Goal: Task Accomplishment & Management: Complete application form

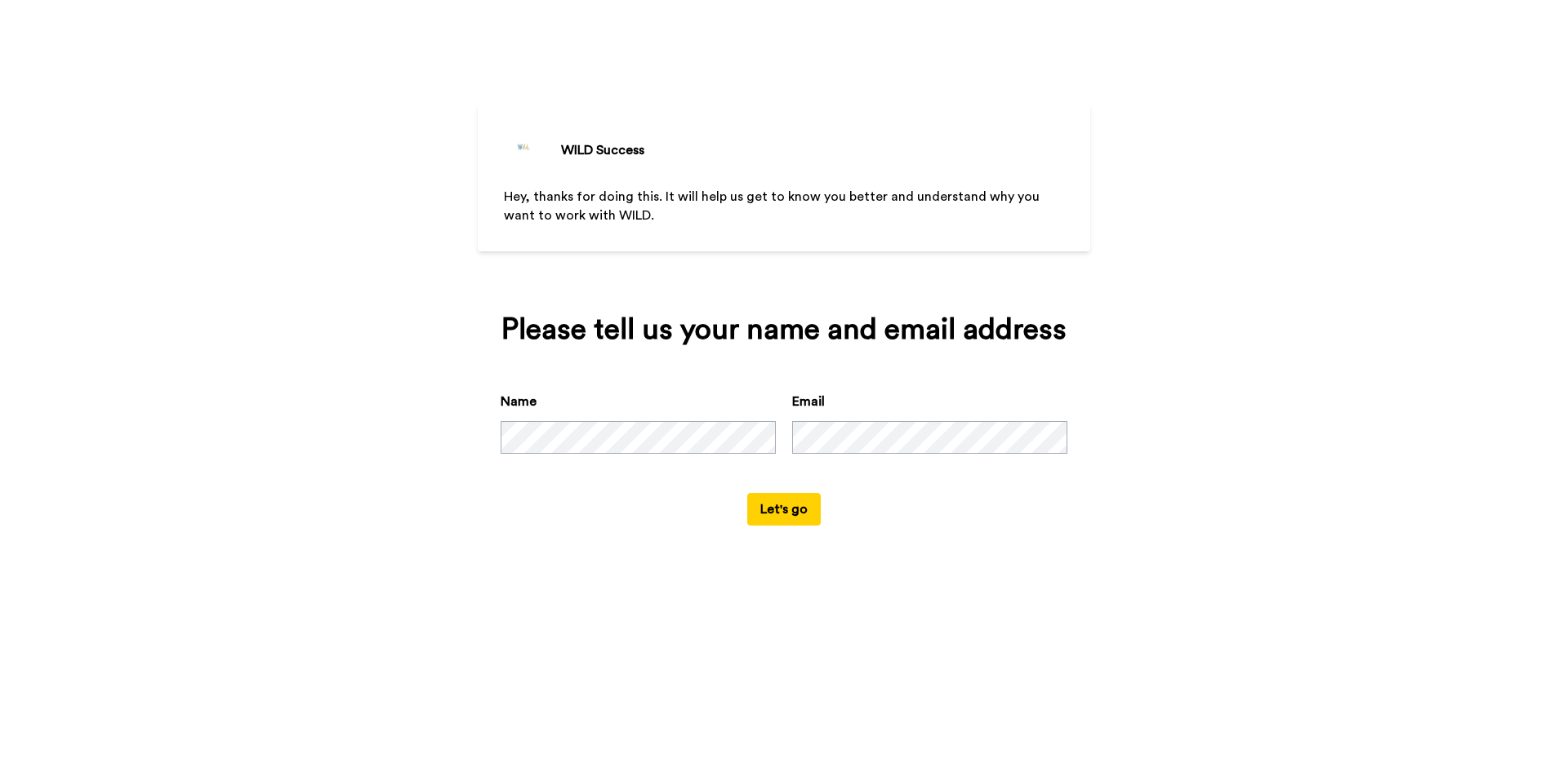
click at [807, 515] on button "Let's go" at bounding box center [784, 508] width 74 height 32
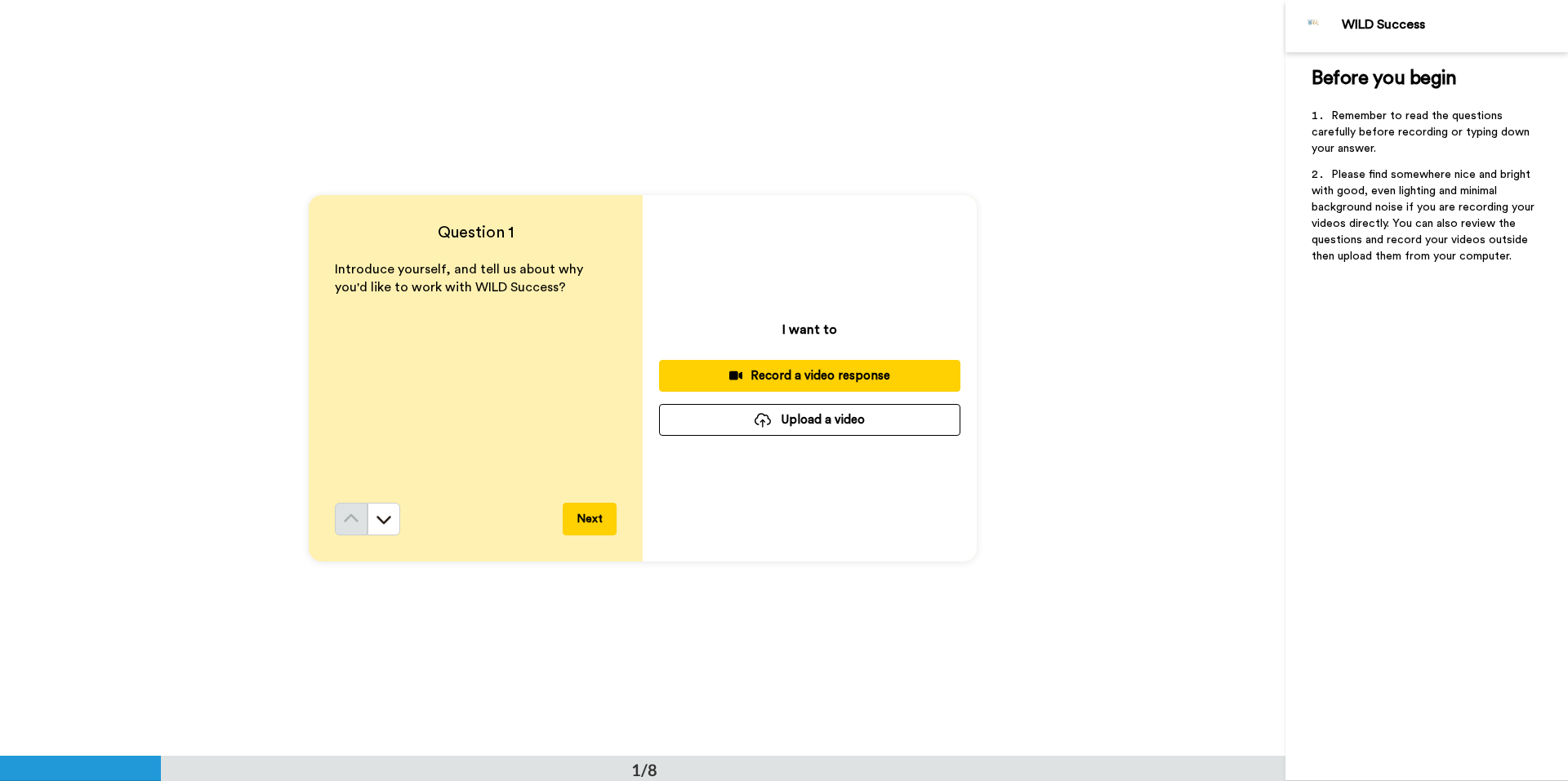
click at [815, 377] on div "Record a video response" at bounding box center [809, 376] width 275 height 18
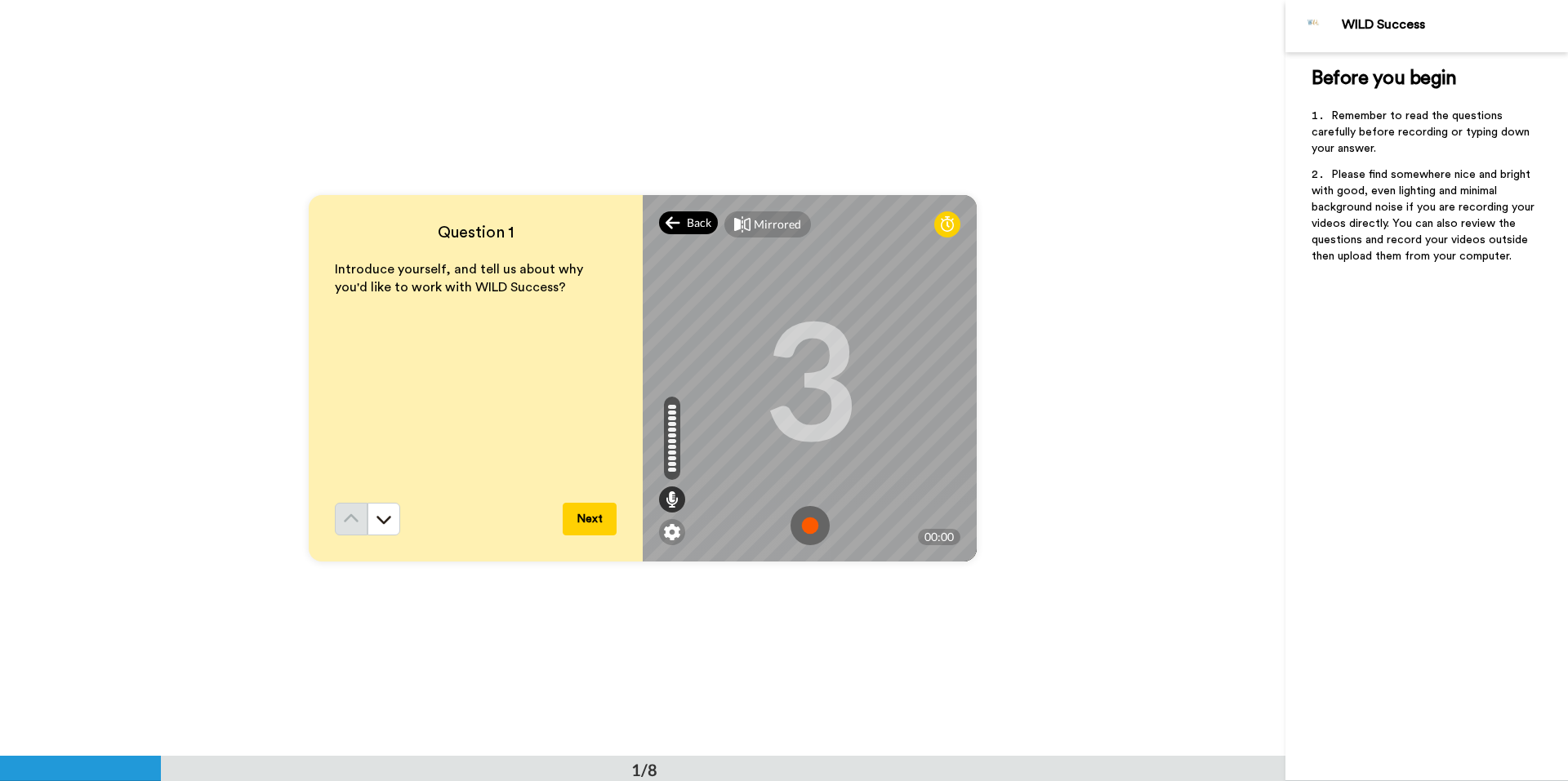
click at [681, 221] on div "Back" at bounding box center [688, 223] width 59 height 23
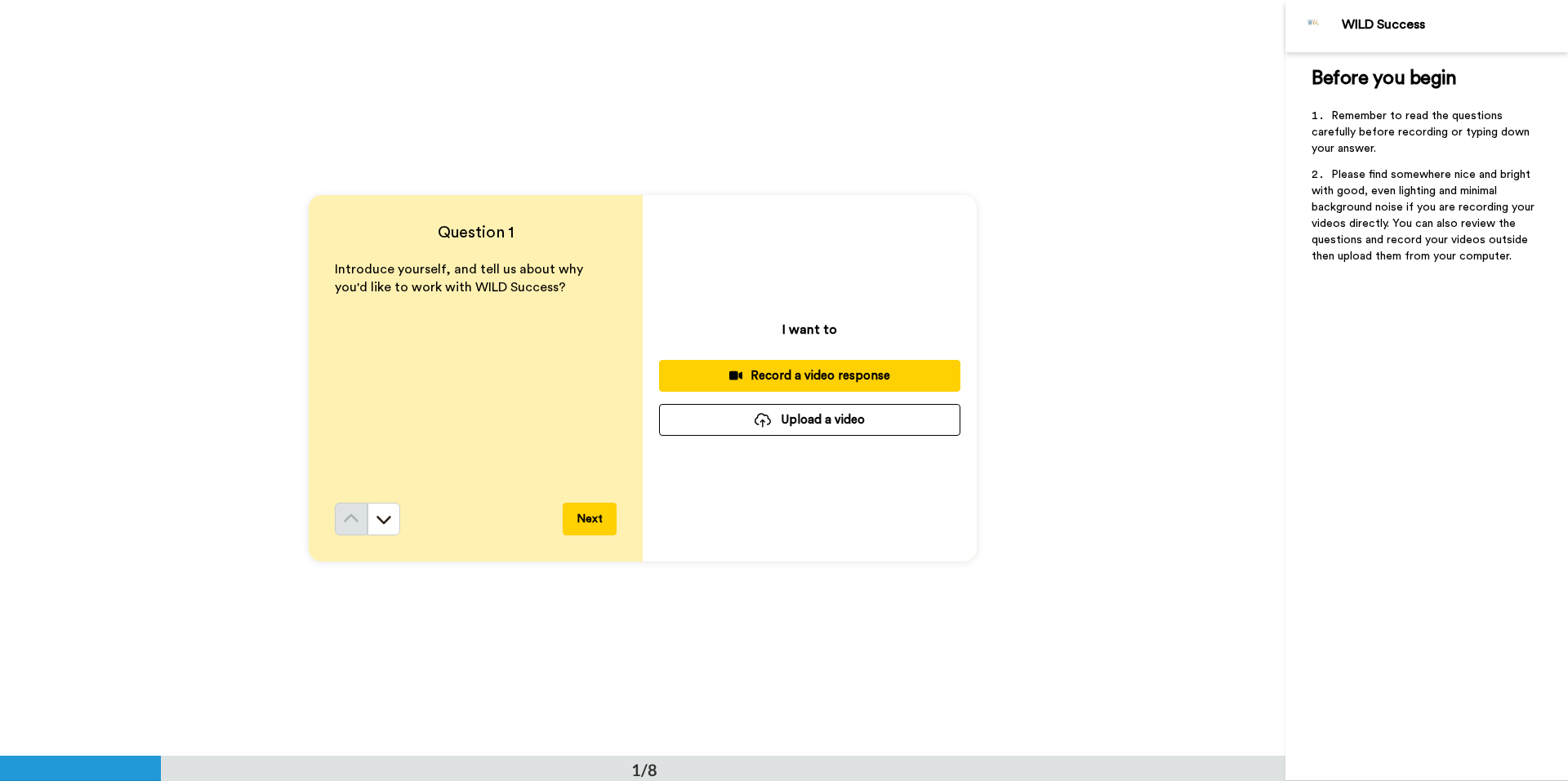
click at [816, 422] on button "Upload a video" at bounding box center [809, 420] width 302 height 32
click at [875, 420] on button "Upload a video" at bounding box center [809, 420] width 302 height 32
click at [853, 430] on button "Upload a video" at bounding box center [809, 420] width 302 height 32
click at [769, 415] on button "Upload a video" at bounding box center [809, 420] width 302 height 32
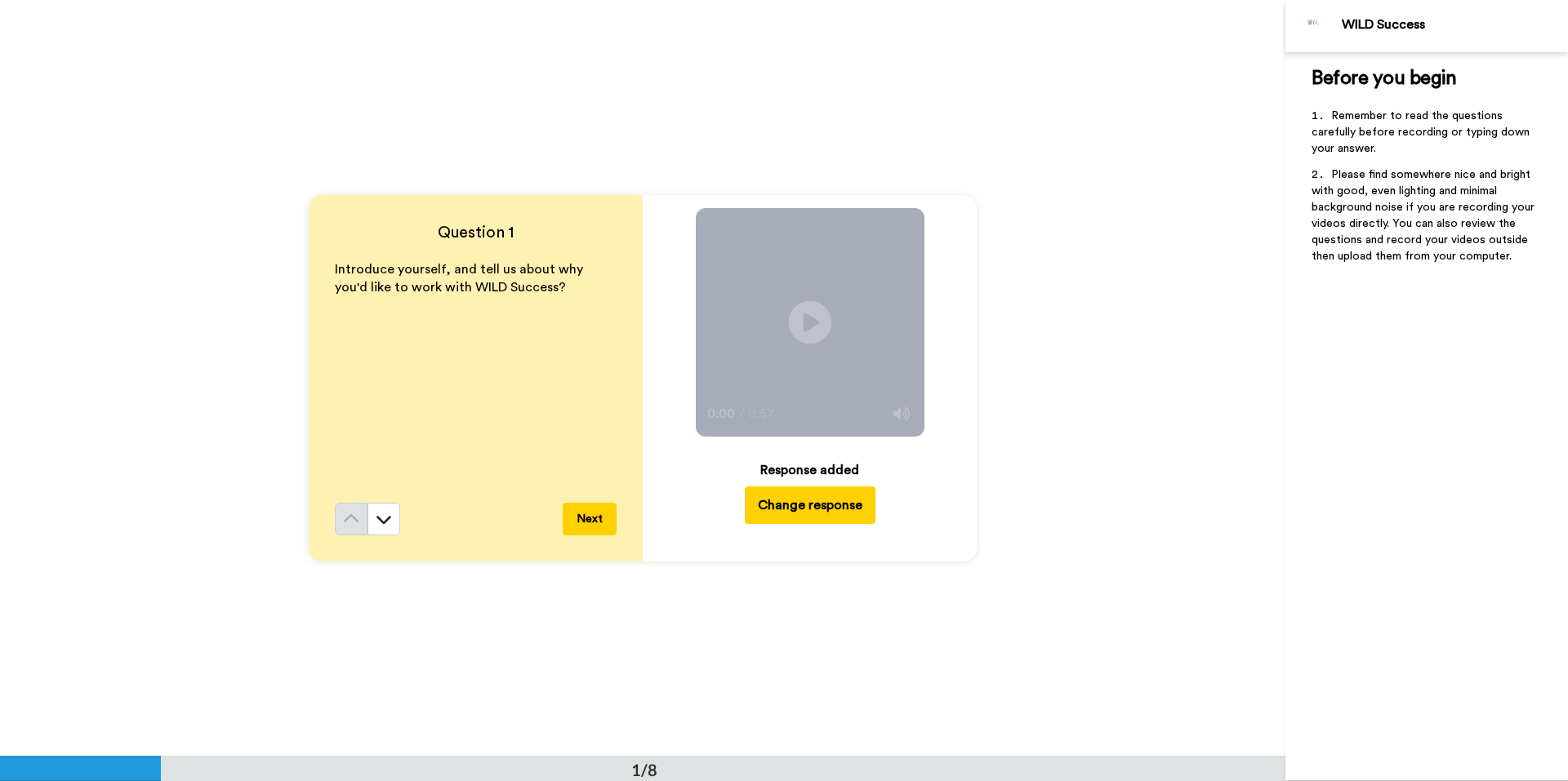
click at [811, 316] on icon at bounding box center [809, 322] width 43 height 43
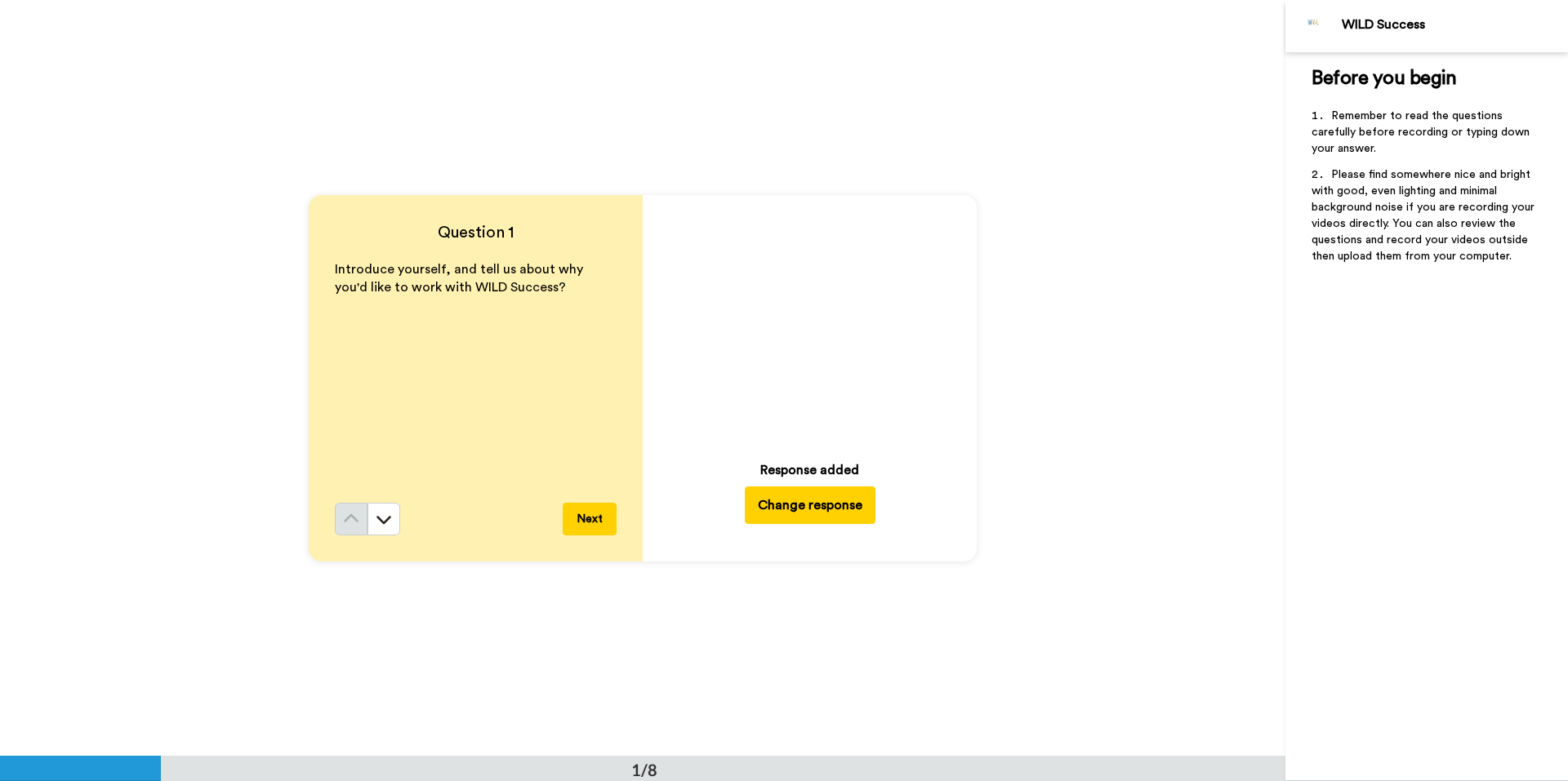
click at [598, 519] on button "Next" at bounding box center [588, 519] width 53 height 32
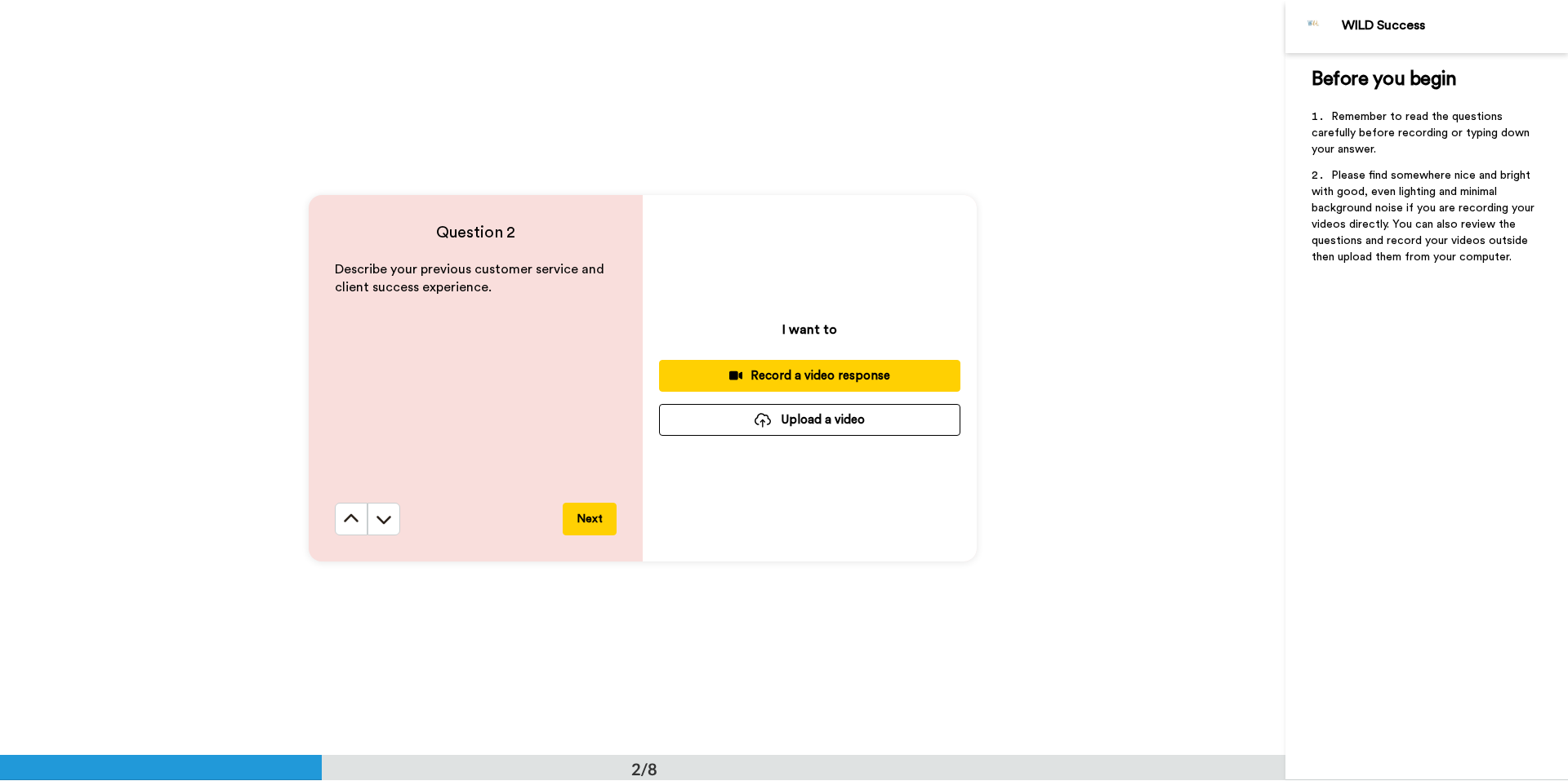
scroll to position [756, 0]
click at [378, 518] on icon at bounding box center [383, 518] width 17 height 17
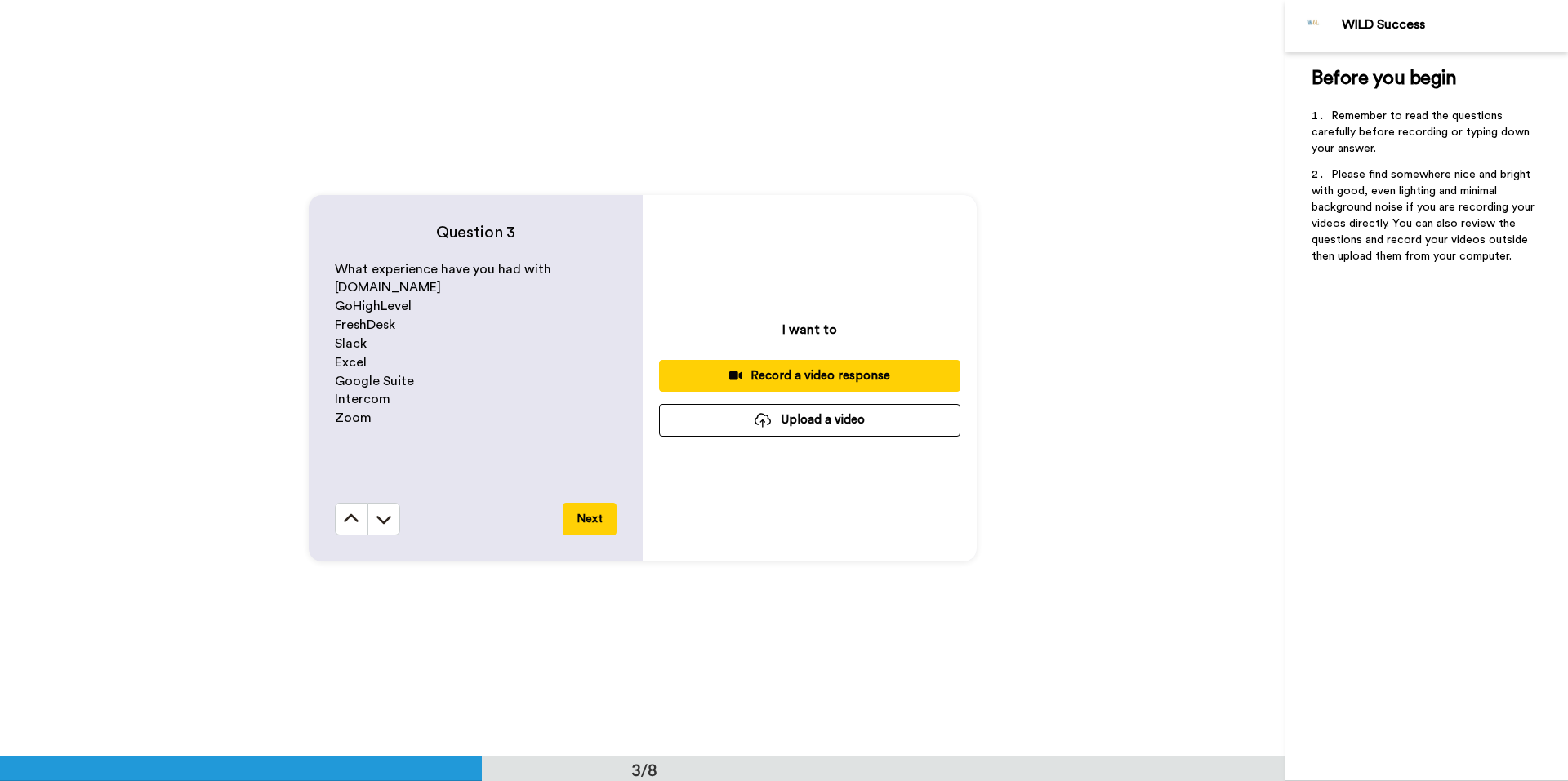
scroll to position [1512, 0]
click at [336, 523] on button at bounding box center [351, 518] width 32 height 32
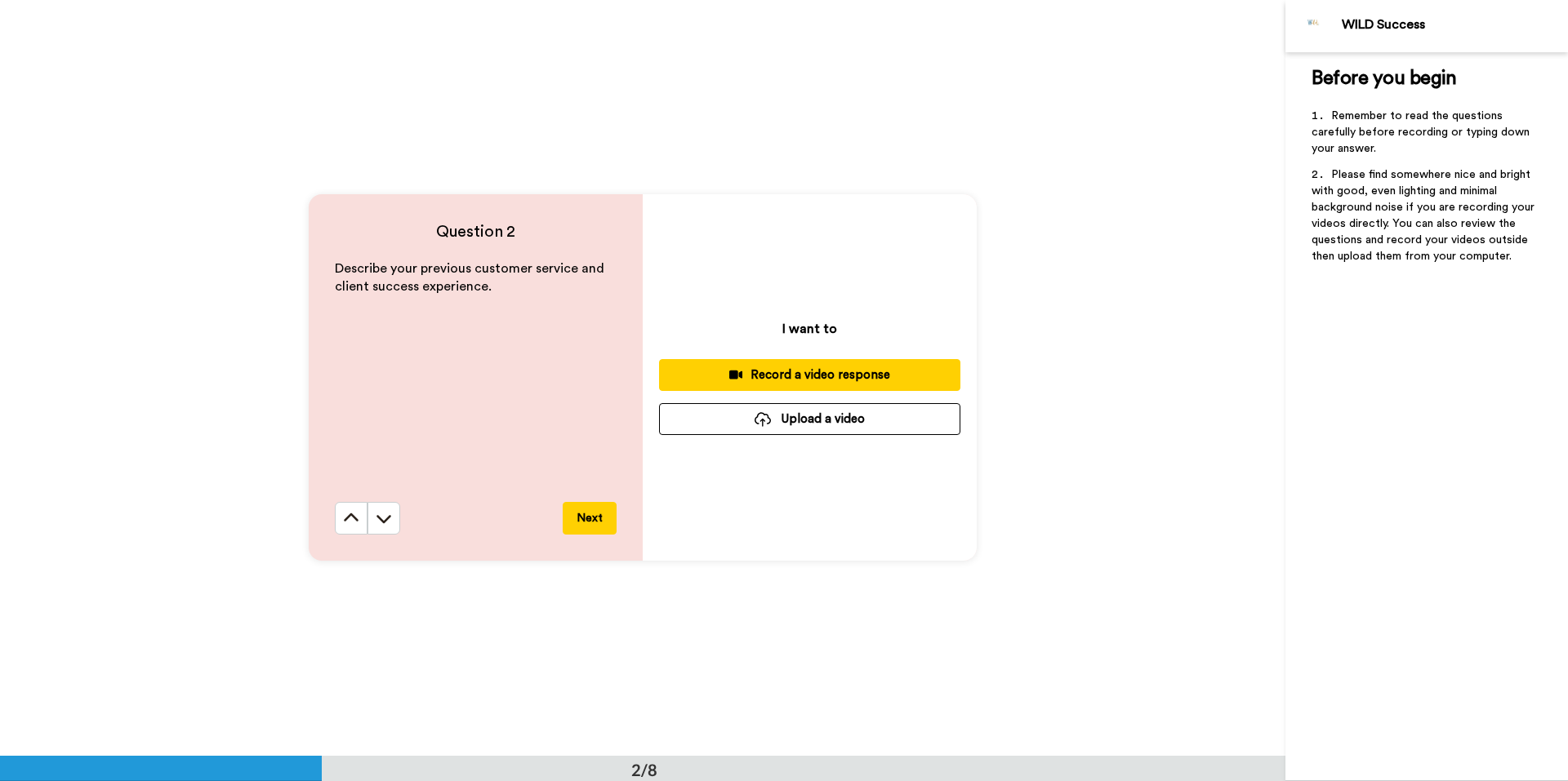
click at [336, 523] on button at bounding box center [351, 518] width 32 height 32
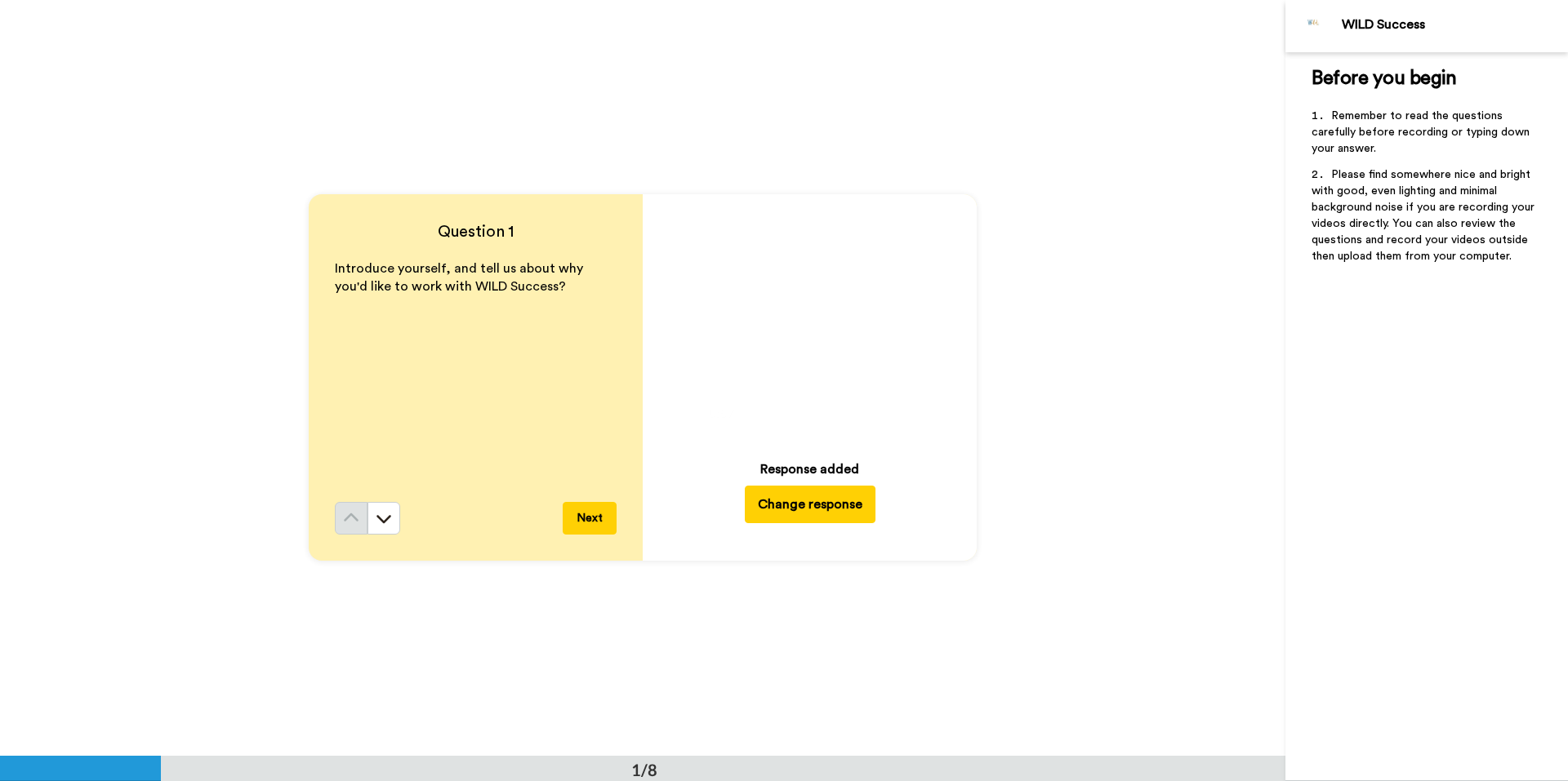
scroll to position [0, 0]
click at [387, 520] on icon at bounding box center [383, 519] width 17 height 17
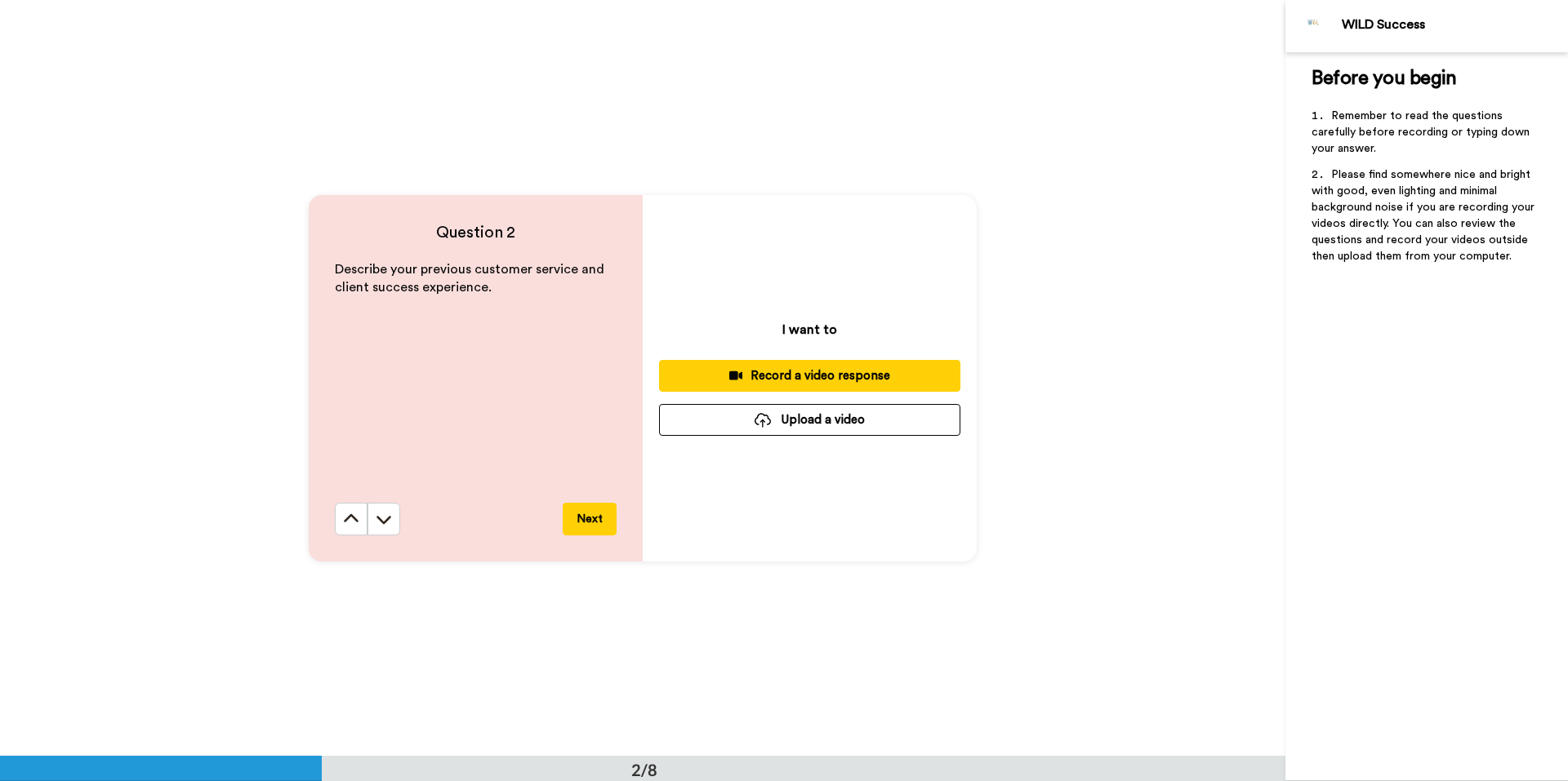
scroll to position [756, 0]
click at [788, 415] on button "Upload a video" at bounding box center [809, 419] width 302 height 32
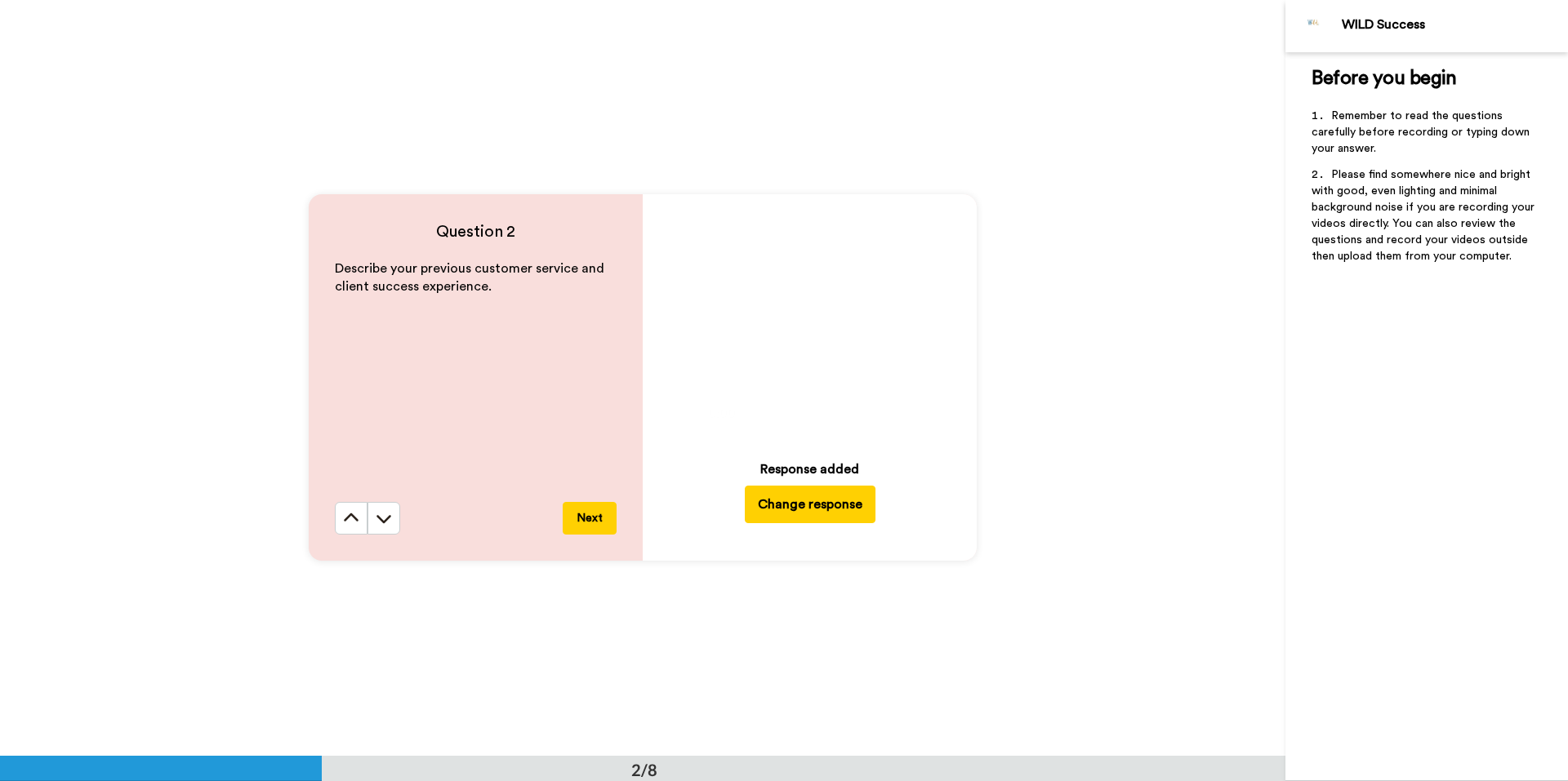
click at [800, 328] on icon "Play/Pause" at bounding box center [809, 321] width 43 height 77
click at [593, 526] on button "Next" at bounding box center [588, 518] width 53 height 32
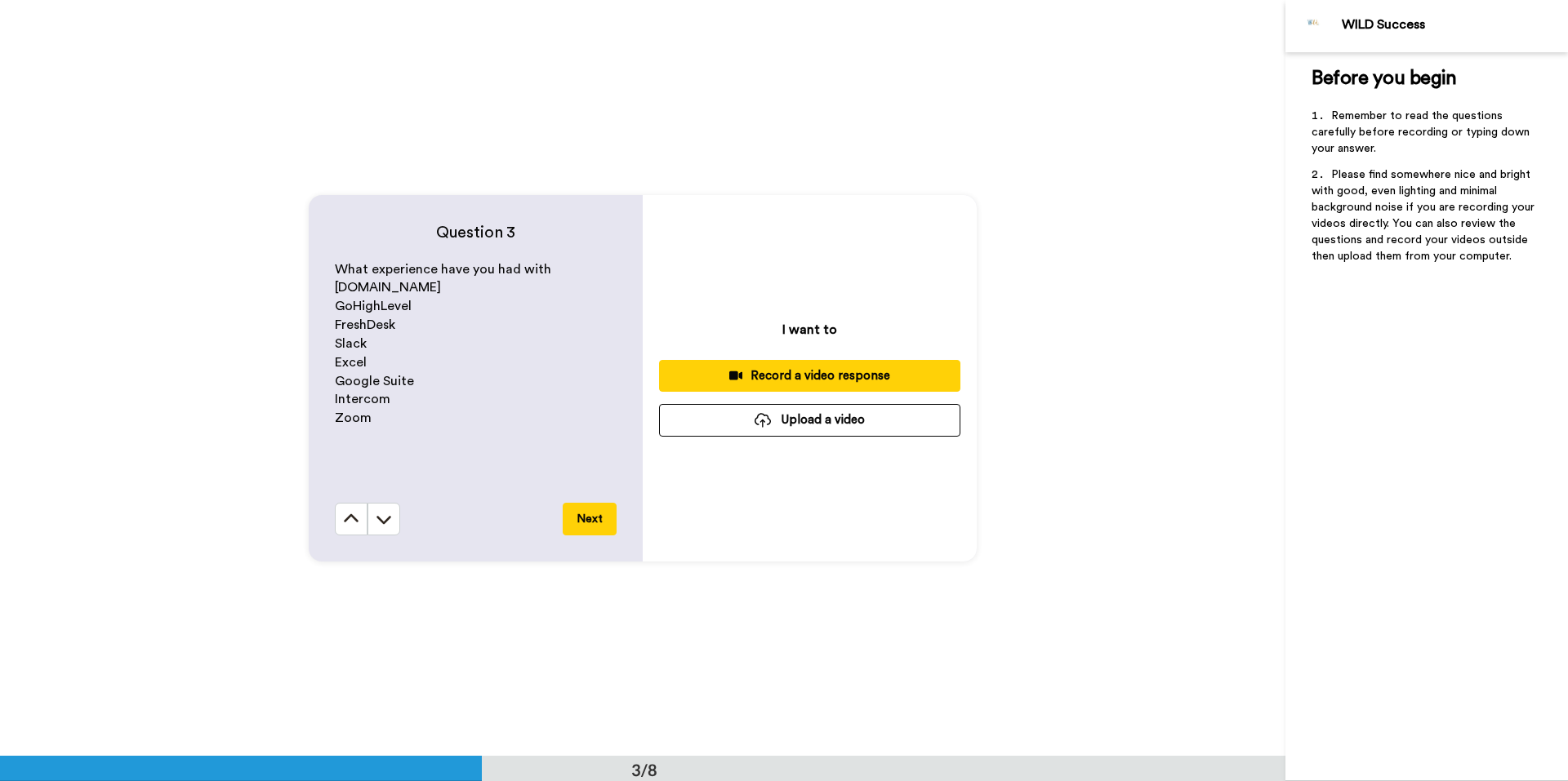
scroll to position [1512, 0]
click at [384, 526] on icon at bounding box center [383, 518] width 17 height 17
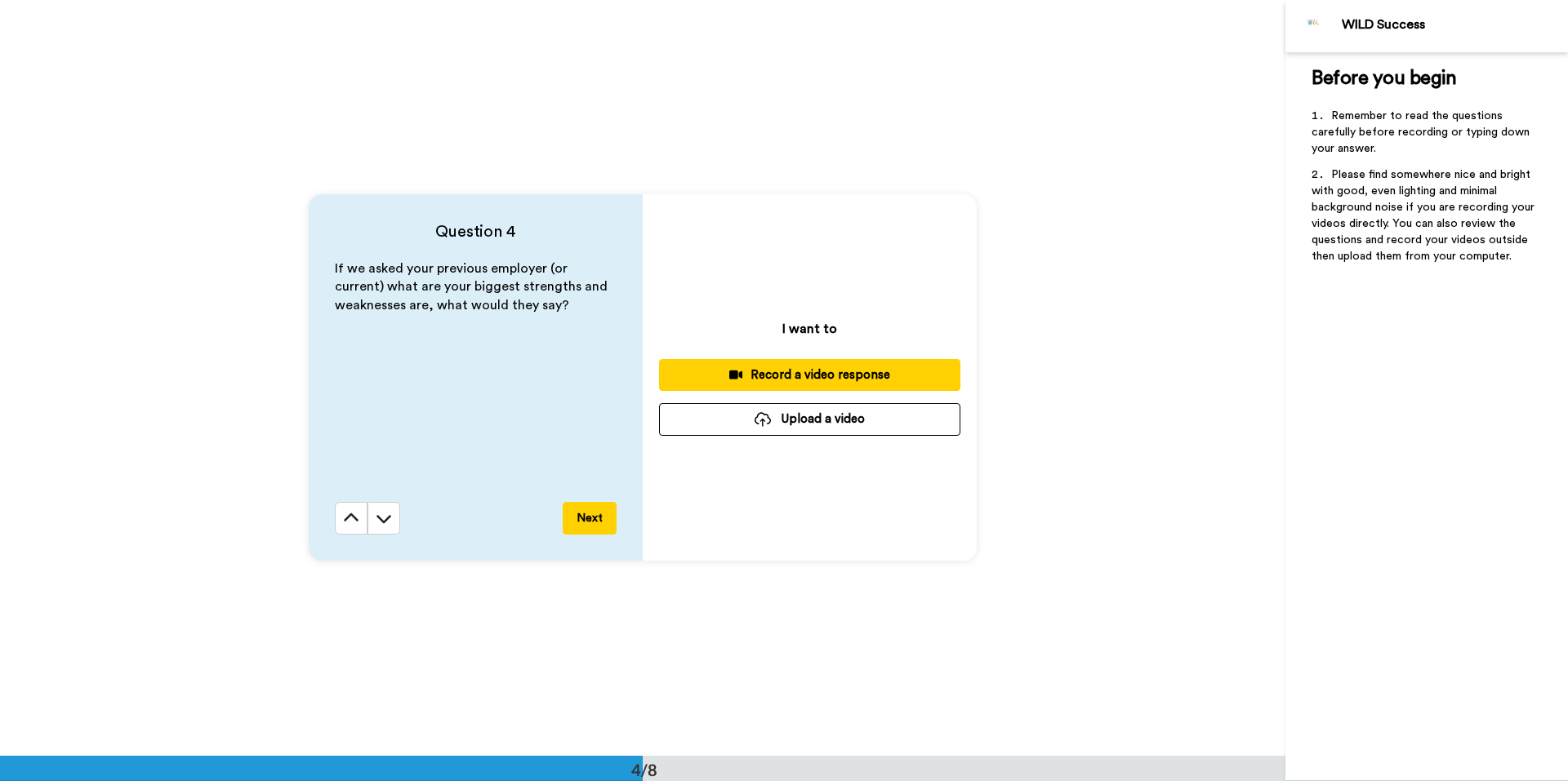
click at [384, 526] on icon at bounding box center [383, 518] width 17 height 17
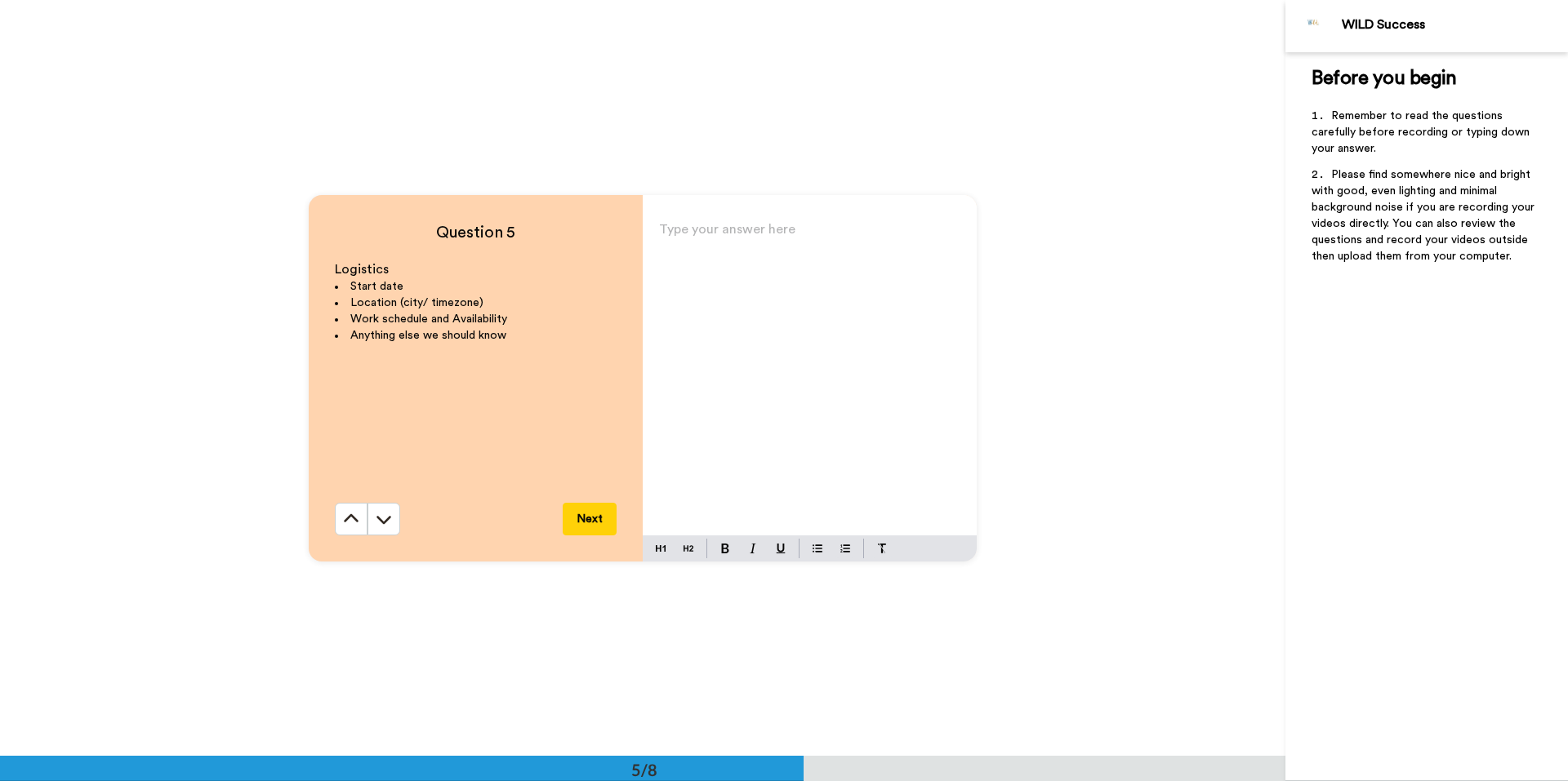
scroll to position [3024, 0]
click at [384, 526] on icon at bounding box center [383, 518] width 17 height 17
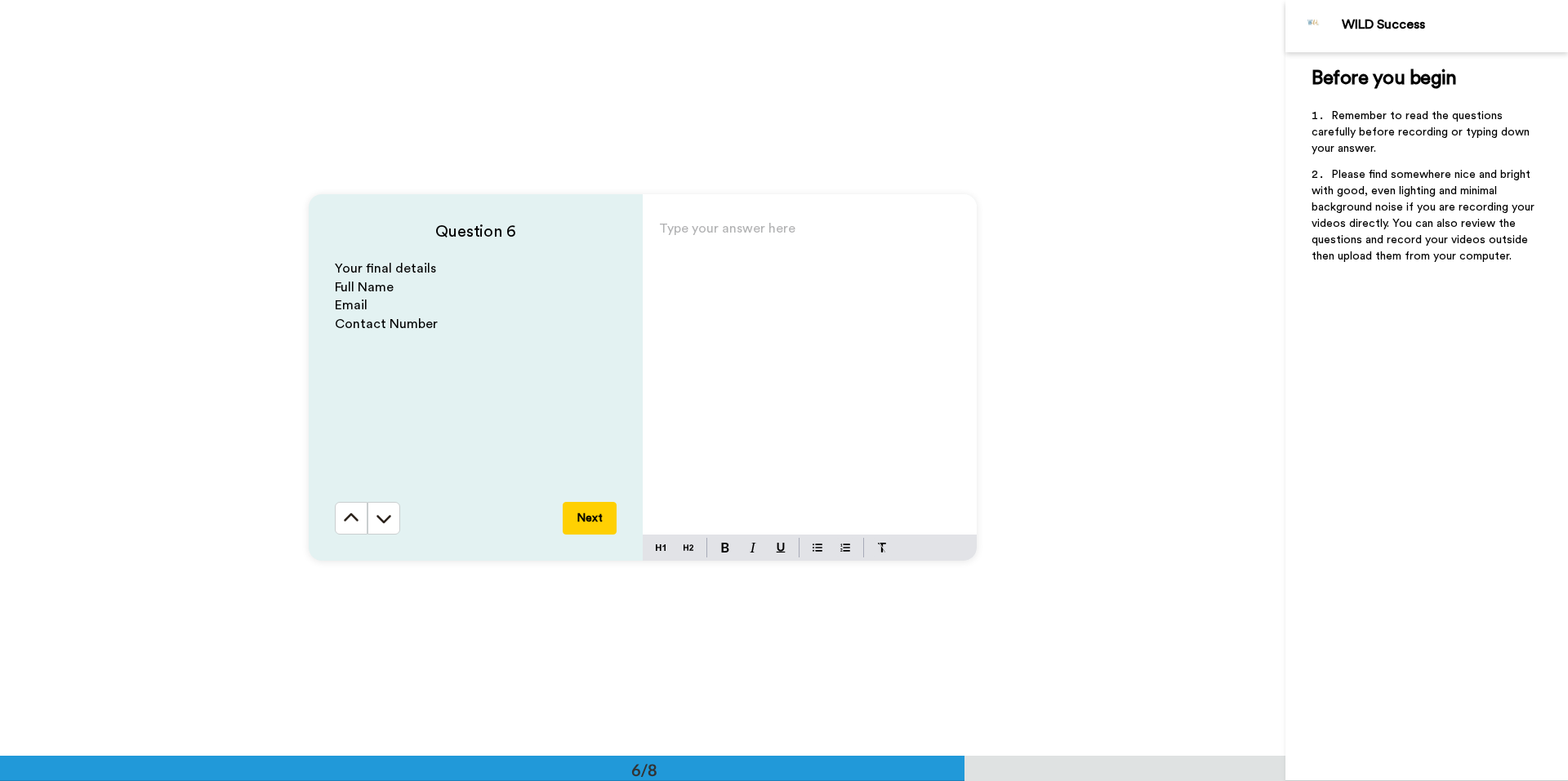
click at [384, 526] on icon at bounding box center [383, 518] width 17 height 17
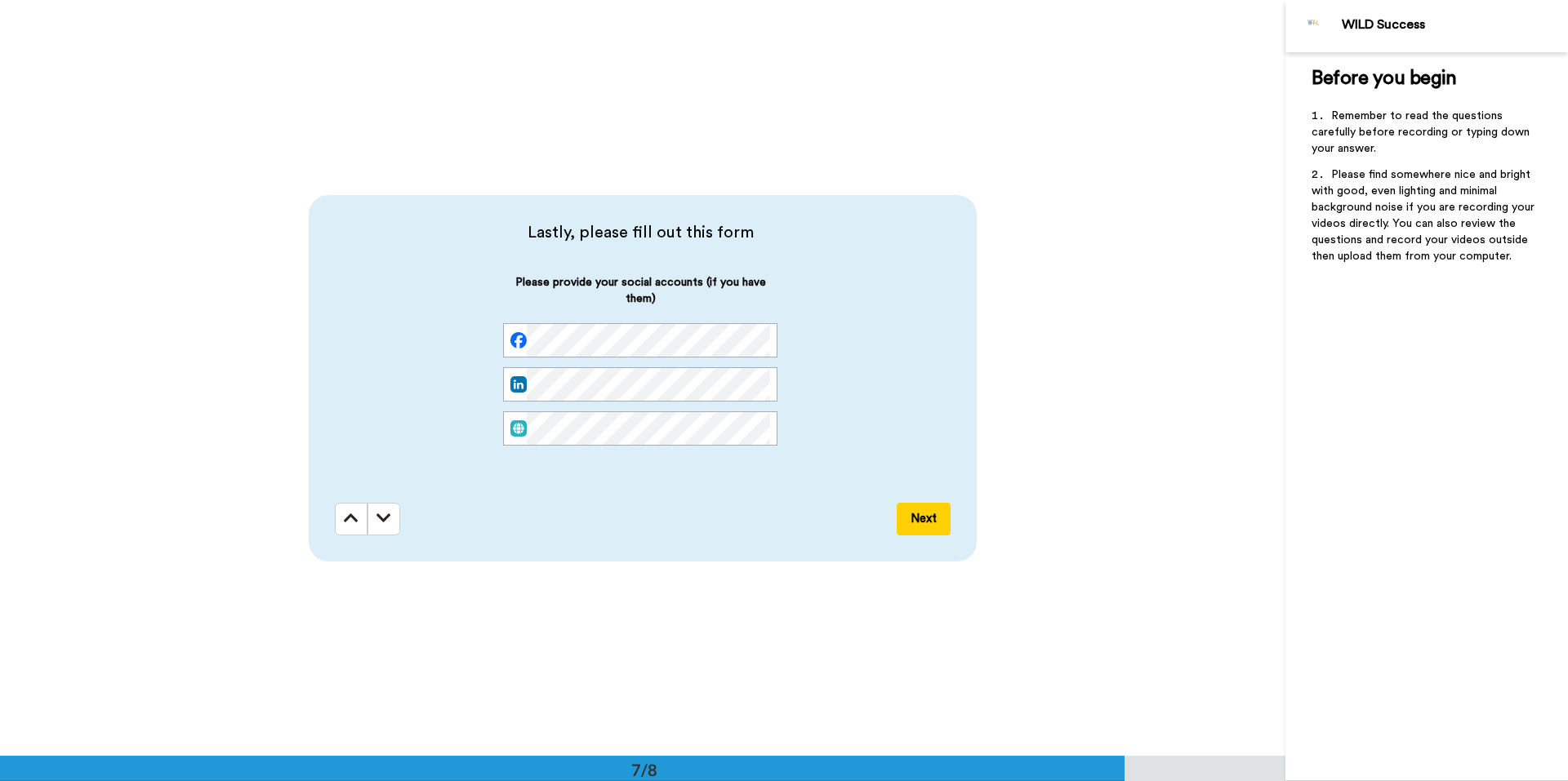
scroll to position [4535, 0]
click at [346, 520] on icon at bounding box center [351, 517] width 15 height 17
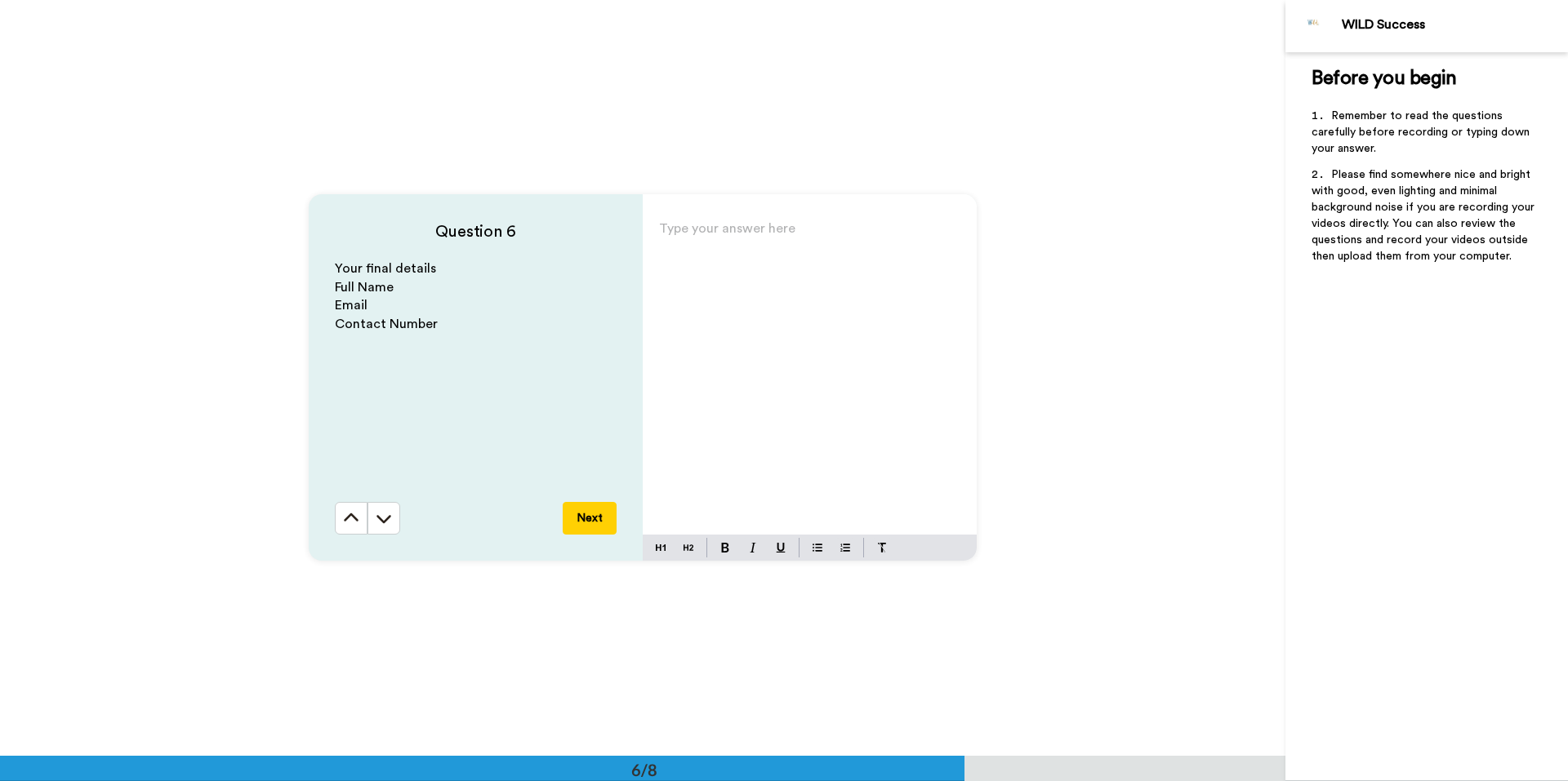
click at [346, 520] on icon at bounding box center [351, 518] width 17 height 17
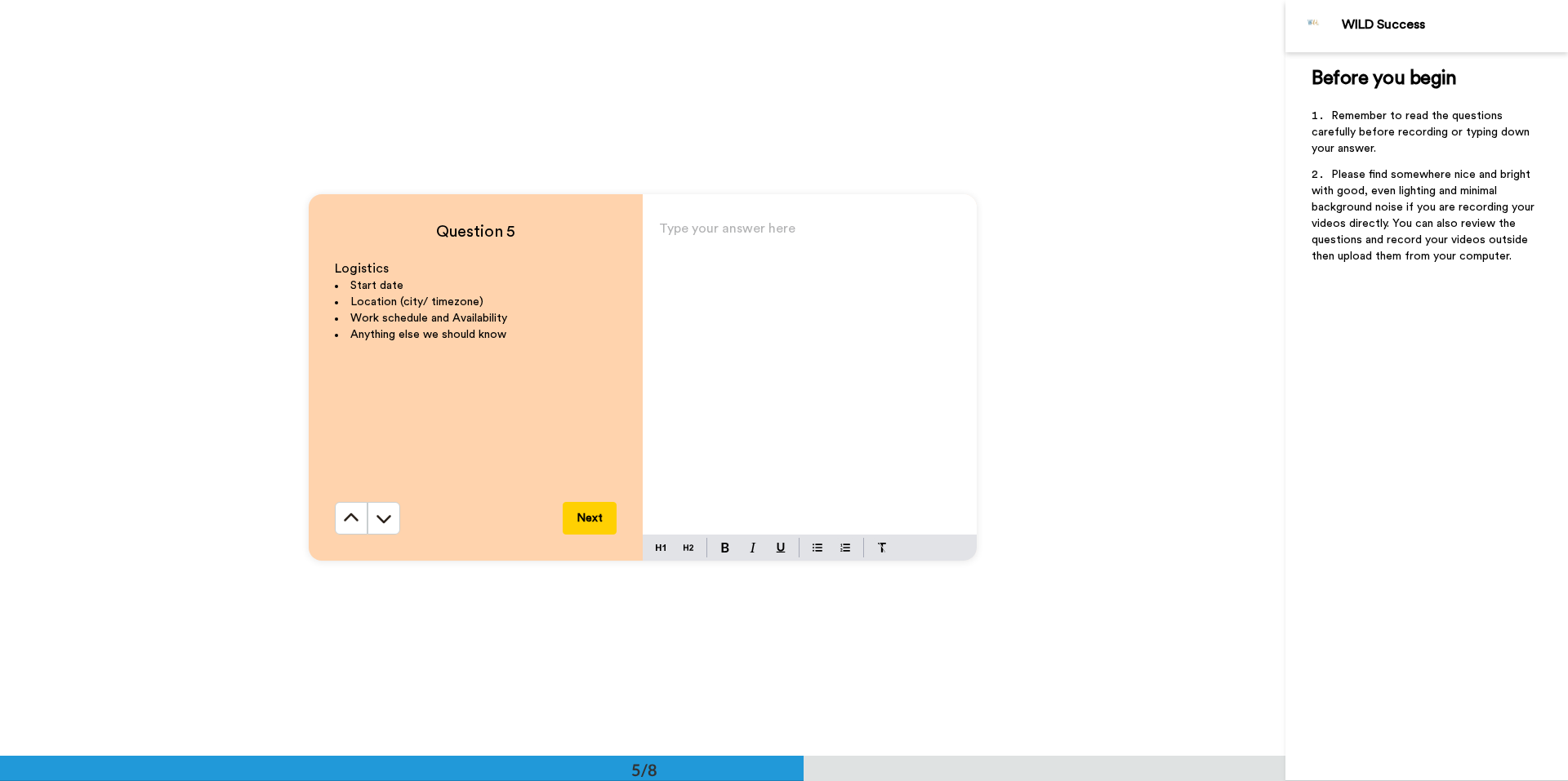
click at [346, 520] on icon at bounding box center [351, 518] width 17 height 17
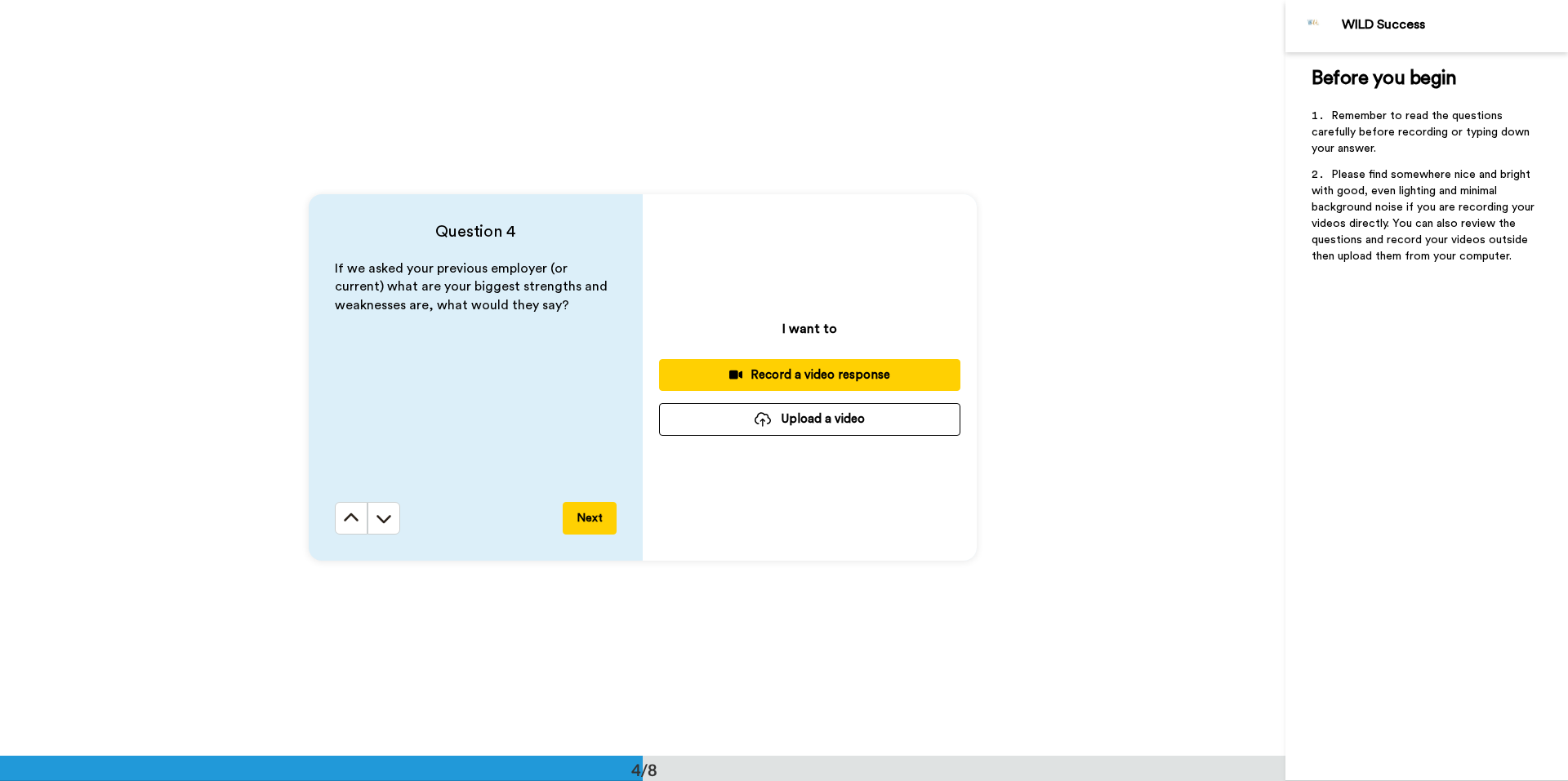
click at [346, 520] on icon at bounding box center [351, 518] width 17 height 17
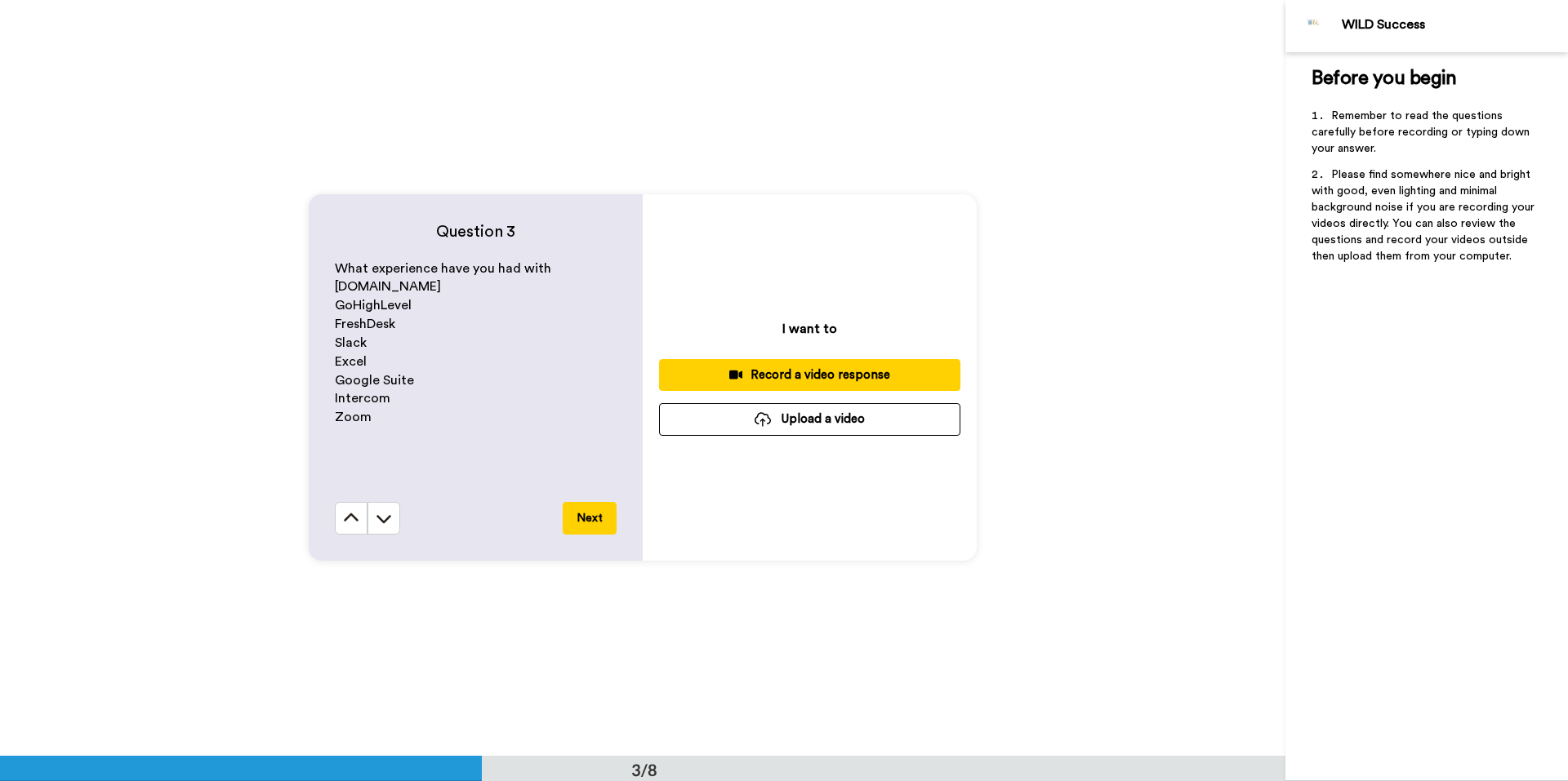
click at [346, 520] on icon at bounding box center [351, 518] width 17 height 17
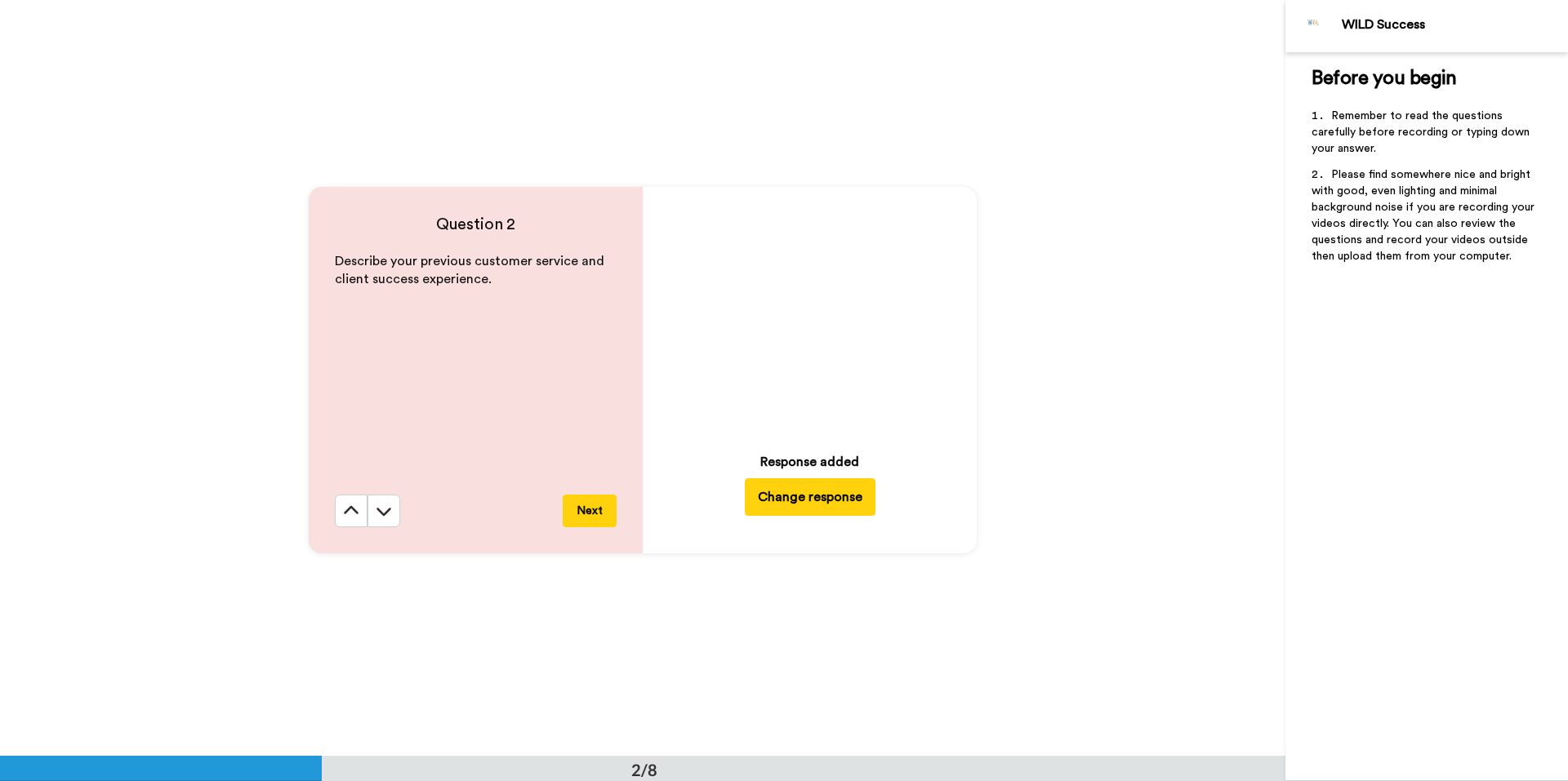
scroll to position [756, 0]
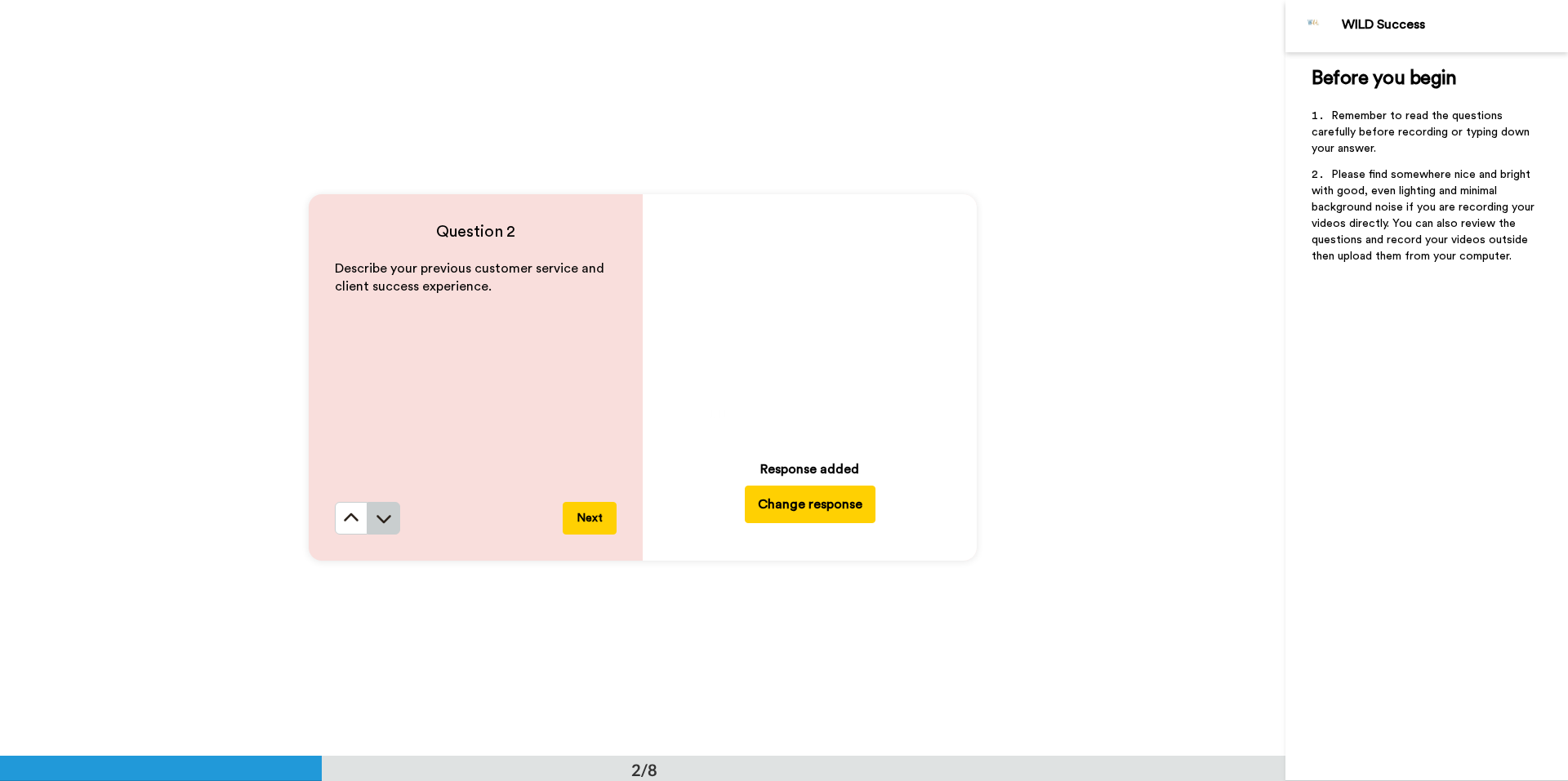
click at [388, 526] on button at bounding box center [383, 518] width 32 height 32
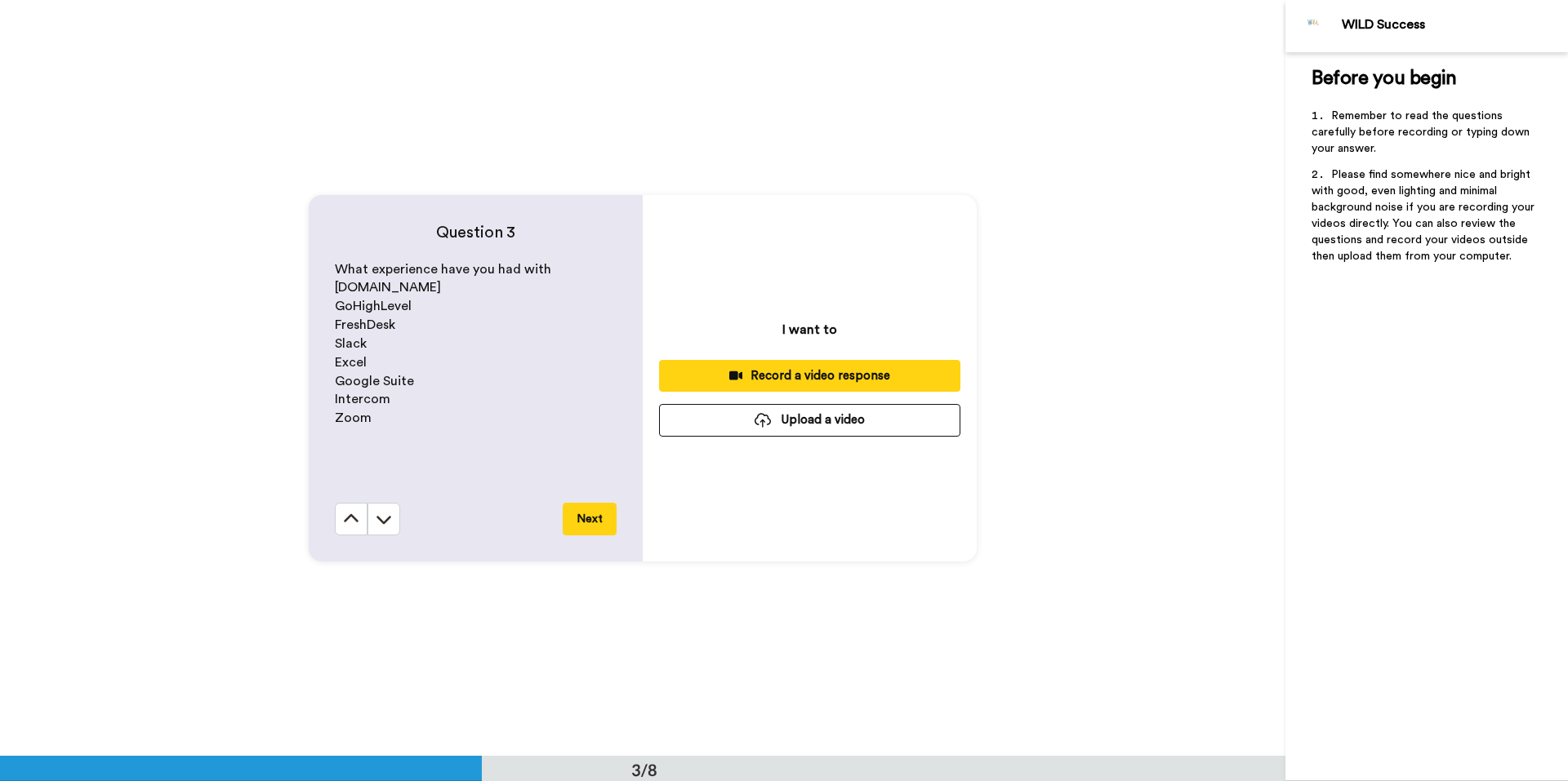
scroll to position [1512, 0]
click at [385, 521] on icon at bounding box center [383, 518] width 17 height 17
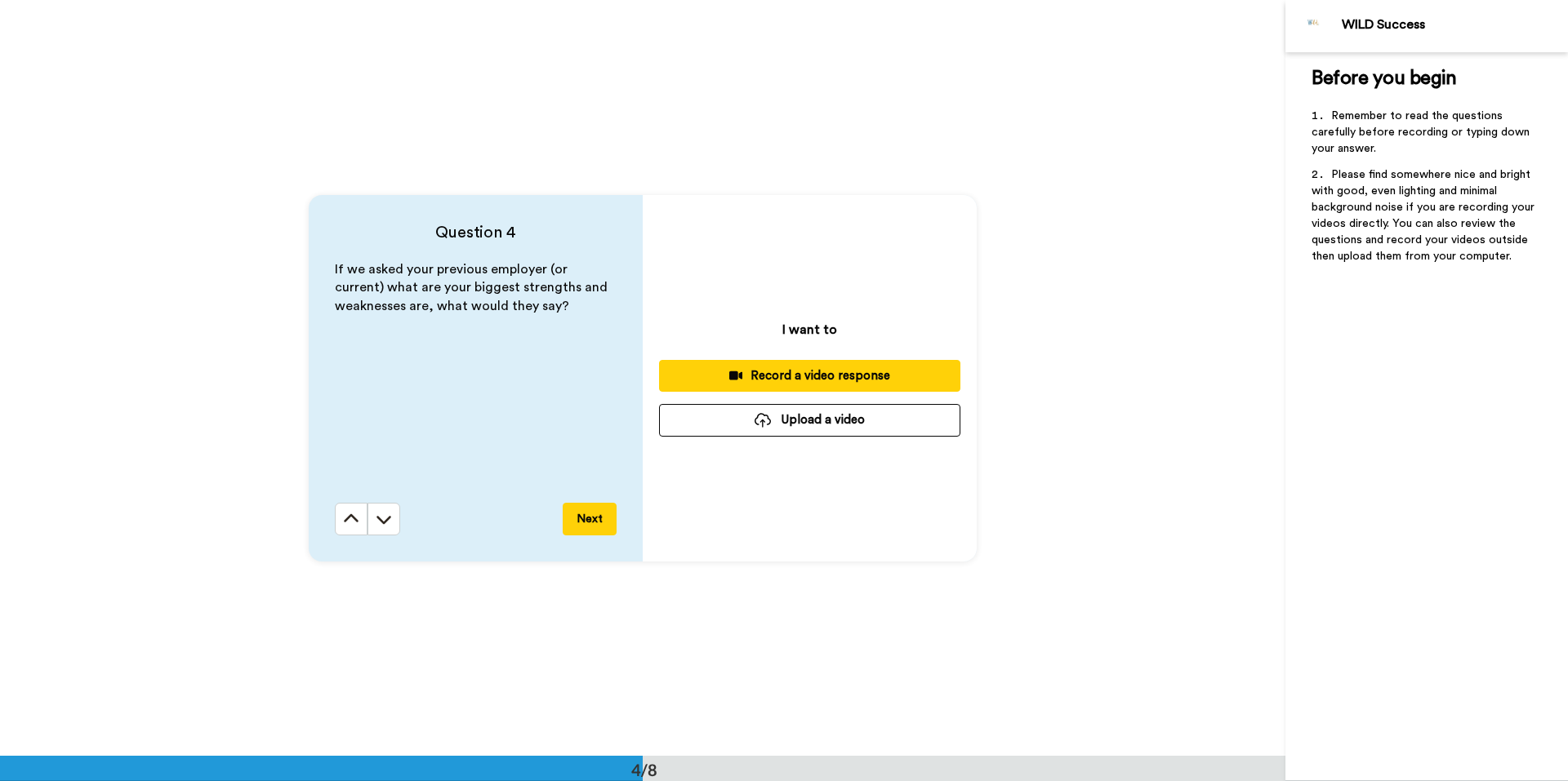
scroll to position [2268, 0]
click at [343, 521] on icon at bounding box center [351, 518] width 17 height 17
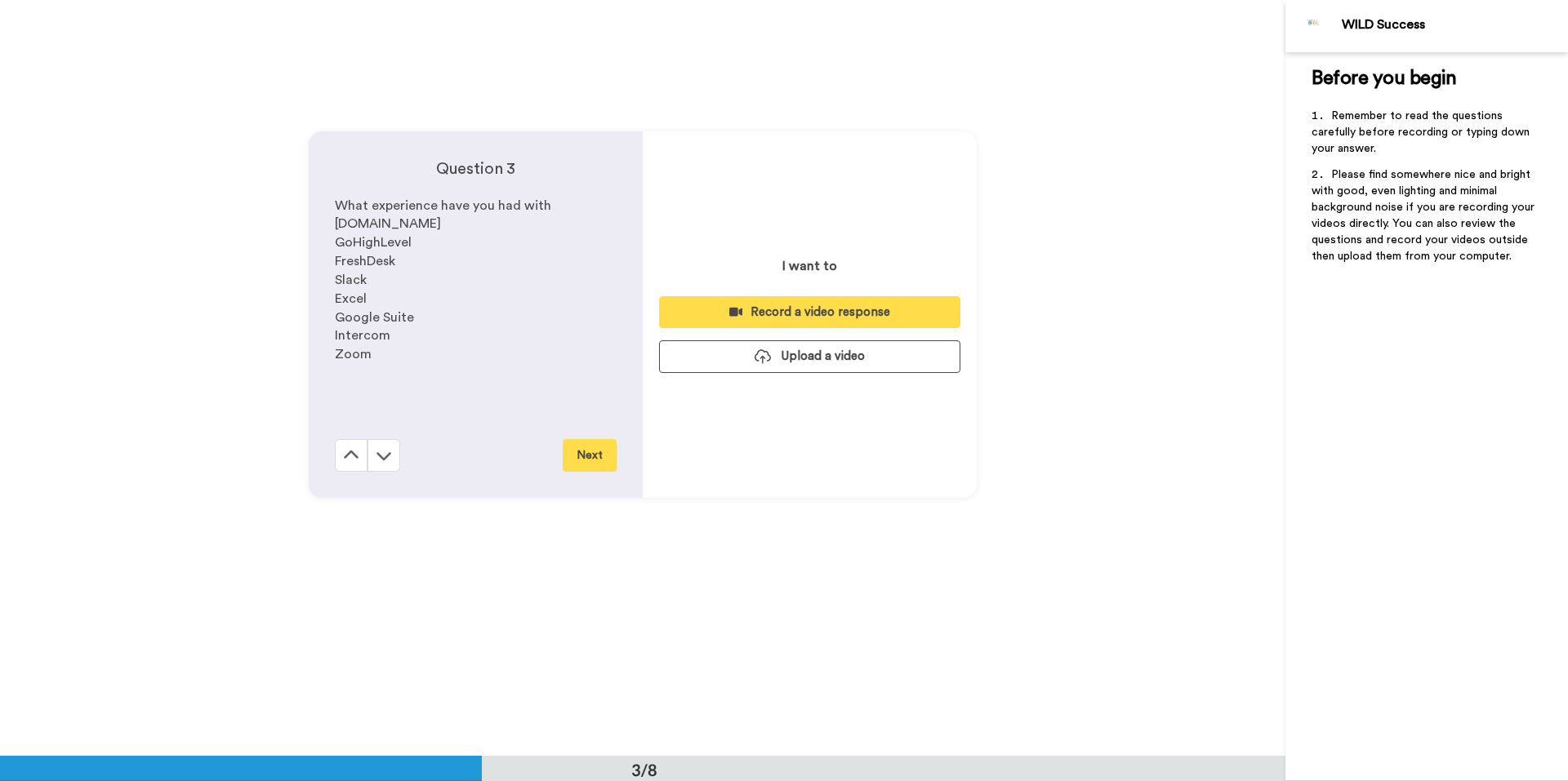
scroll to position [1512, 0]
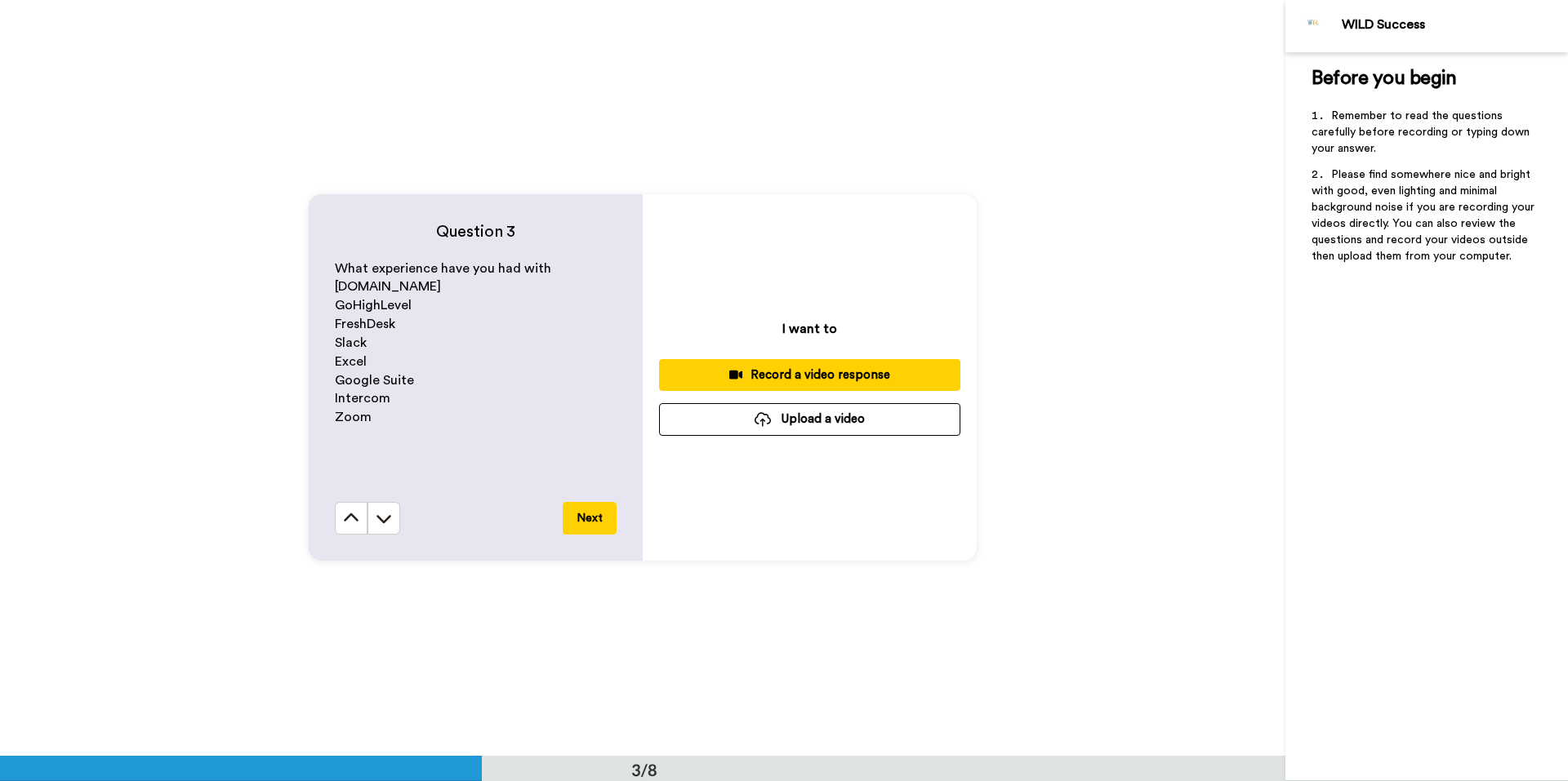
click at [742, 422] on button "Upload a video" at bounding box center [809, 419] width 302 height 32
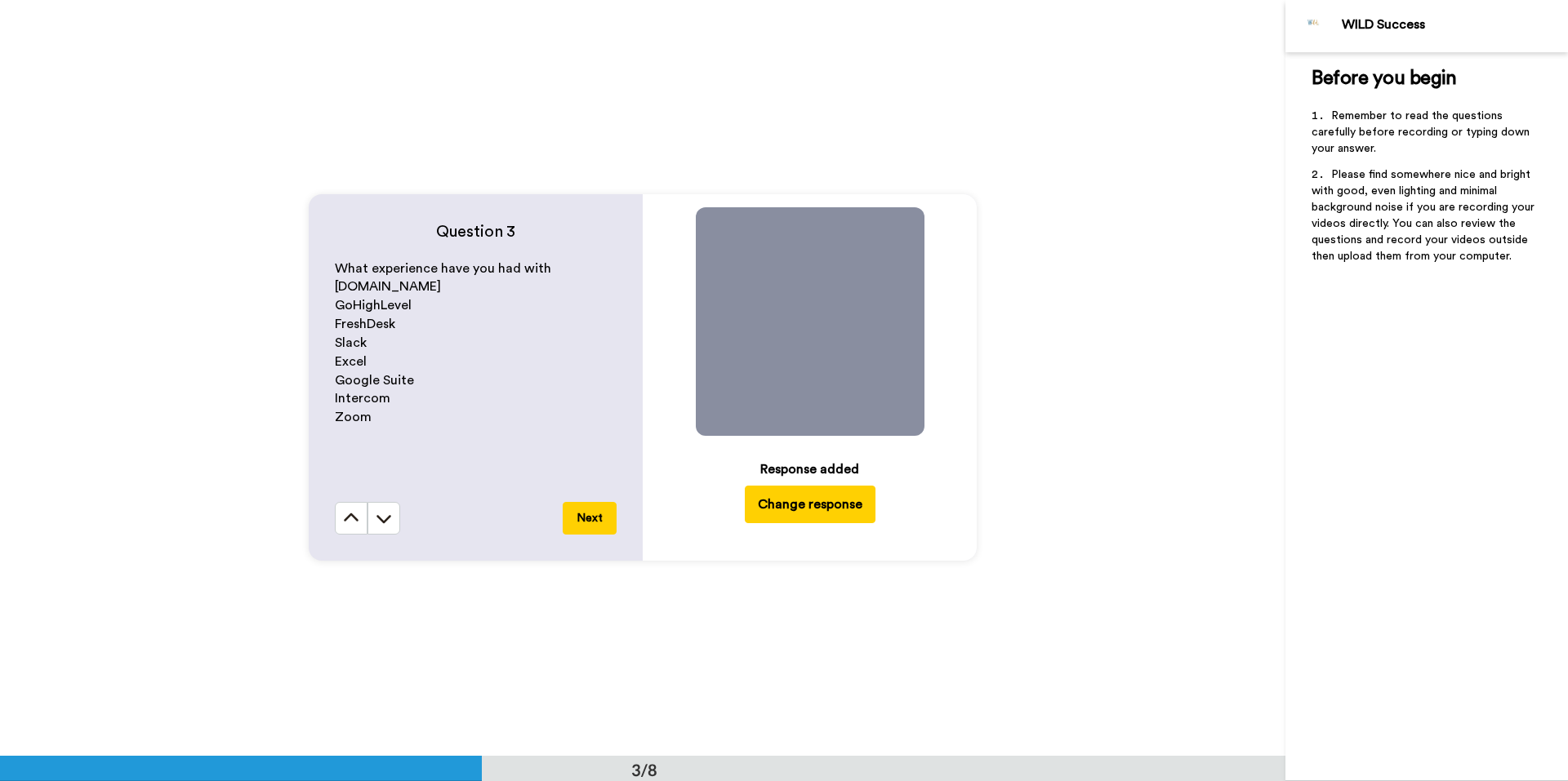
click at [809, 330] on icon at bounding box center [809, 321] width 43 height 43
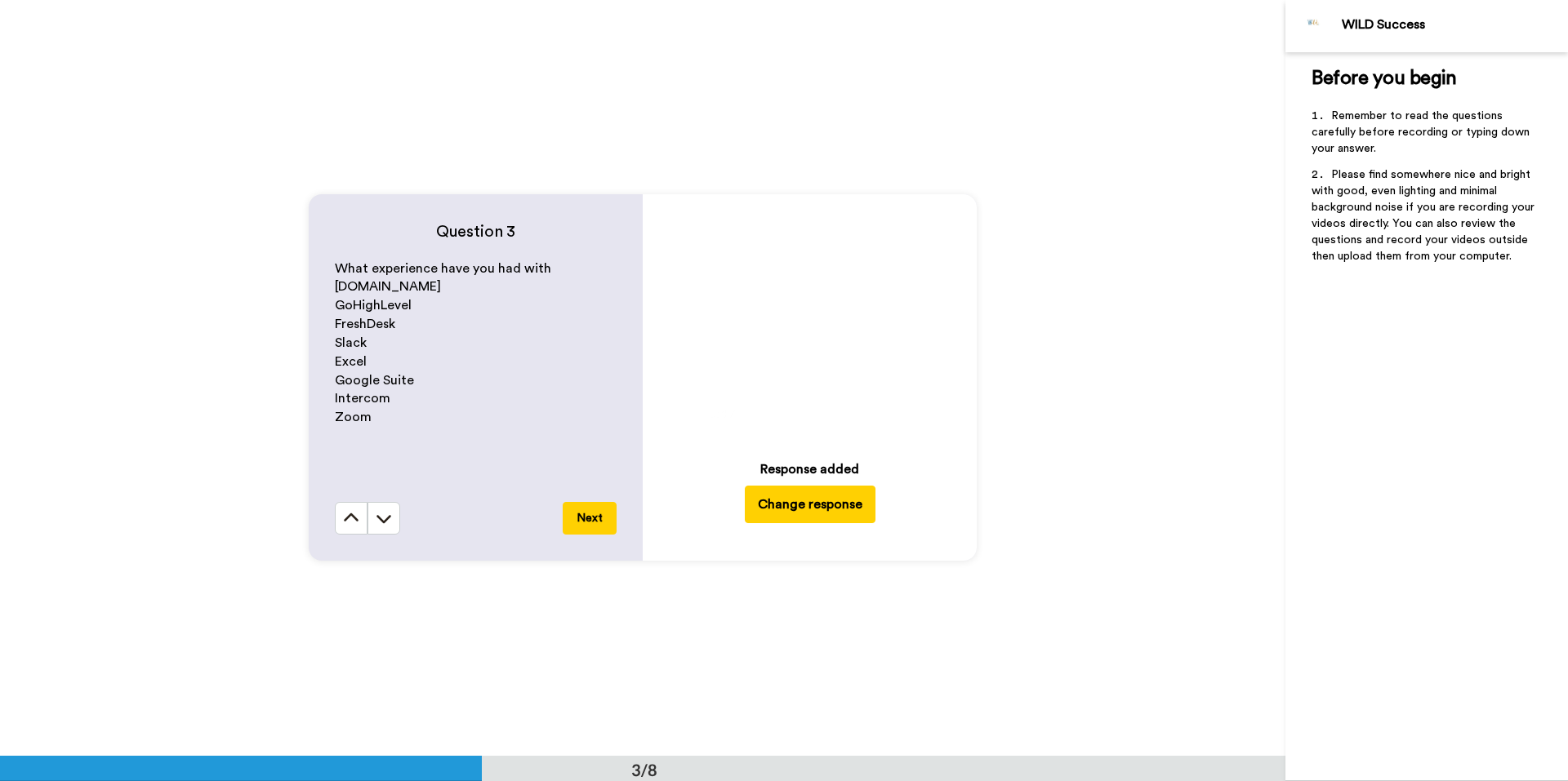
click at [576, 528] on button "Next" at bounding box center [588, 518] width 53 height 32
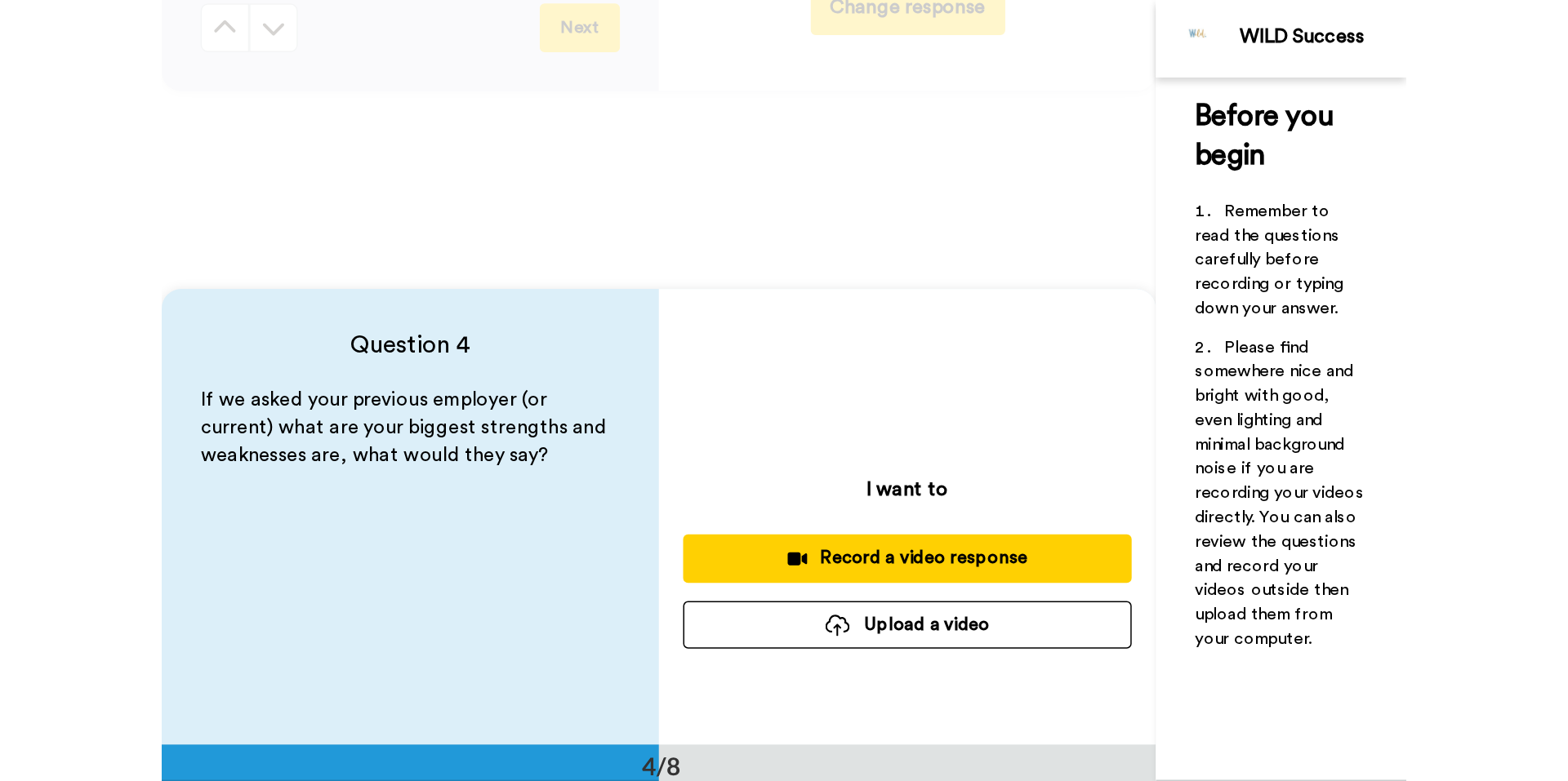
scroll to position [2268, 0]
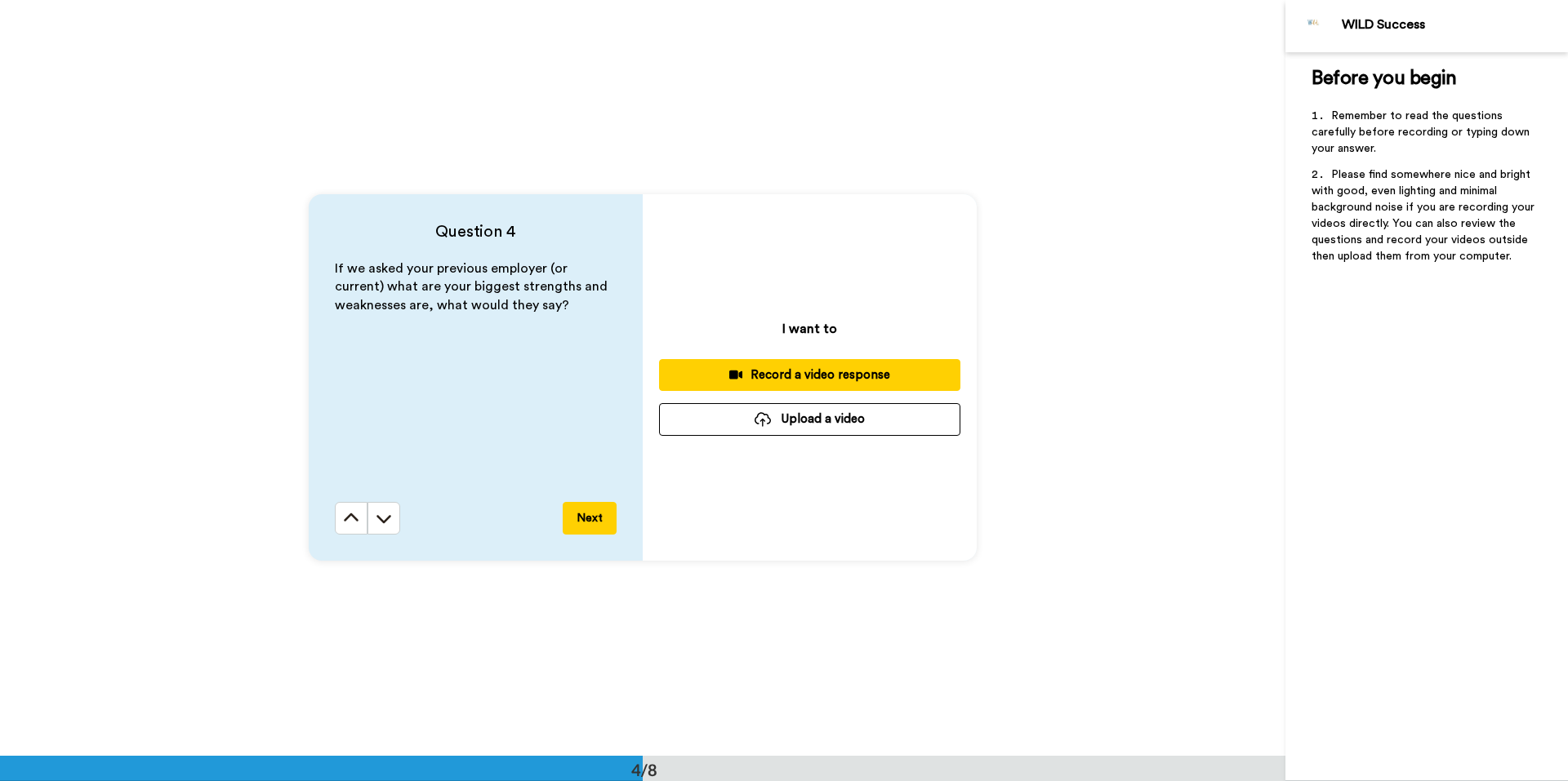
click at [840, 422] on button "Upload a video" at bounding box center [809, 419] width 302 height 32
click at [833, 422] on button "Upload a video" at bounding box center [809, 419] width 302 height 32
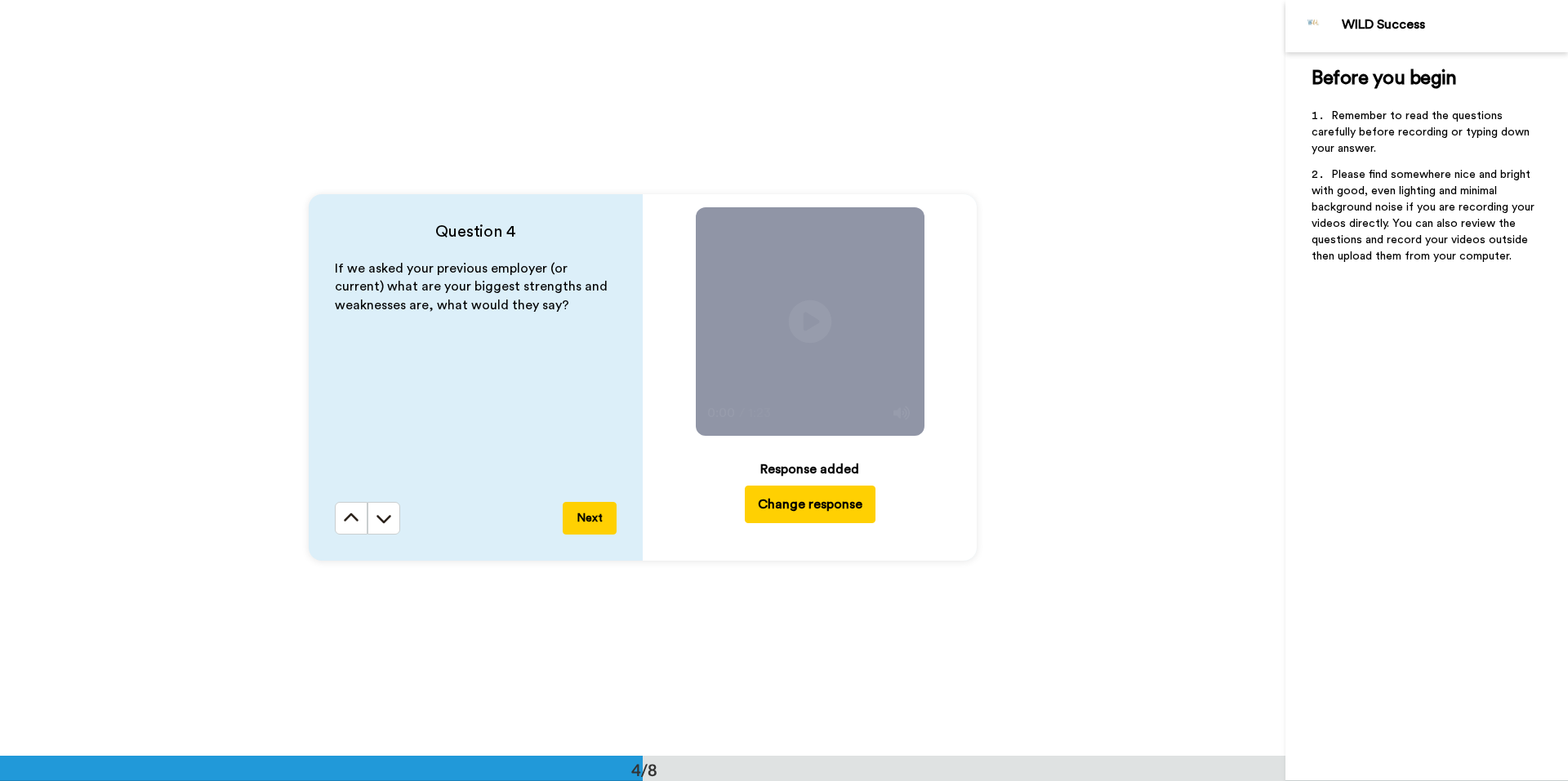
click at [800, 306] on icon at bounding box center [809, 321] width 43 height 43
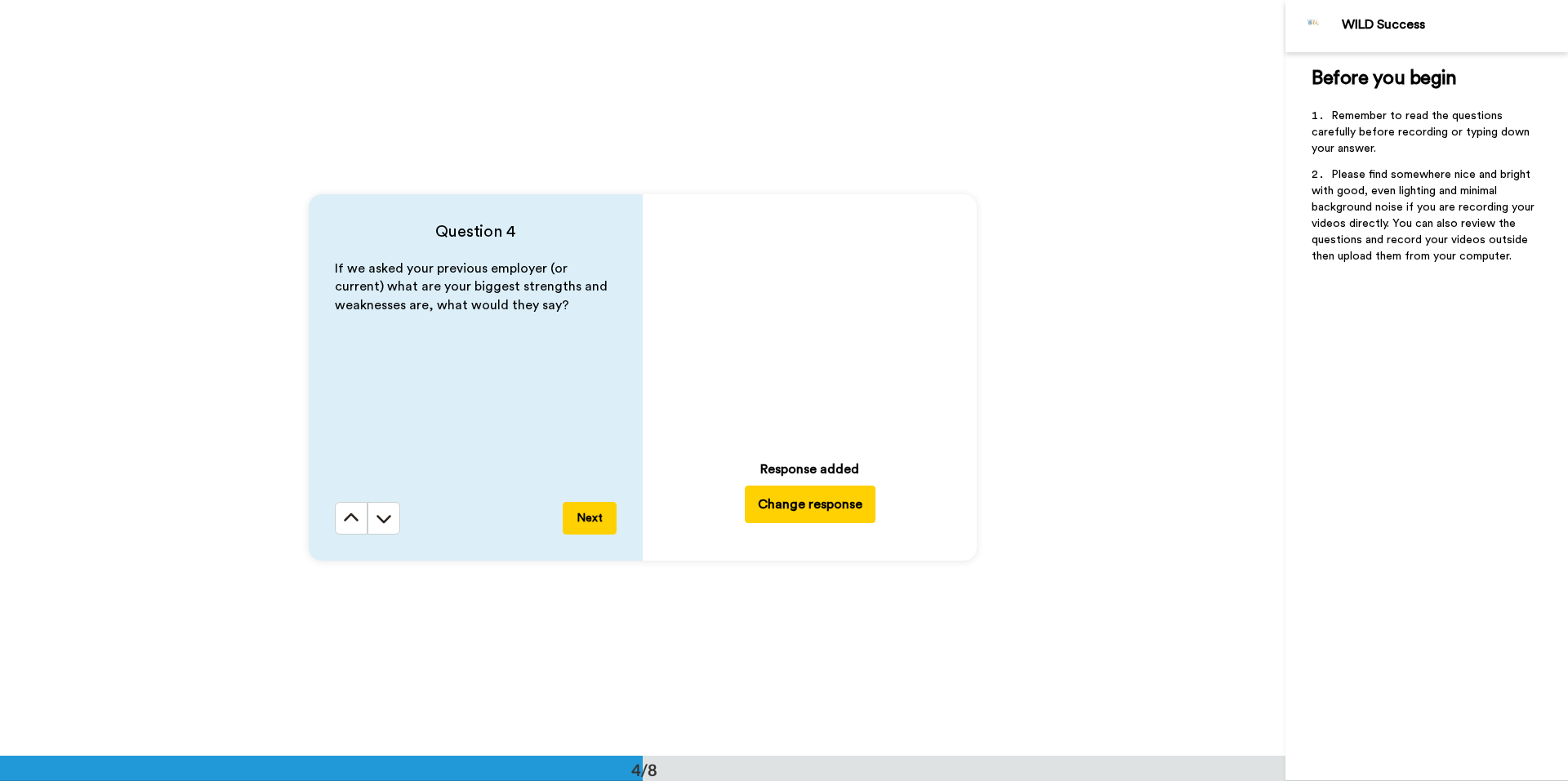
click at [591, 520] on button "Next" at bounding box center [588, 518] width 53 height 32
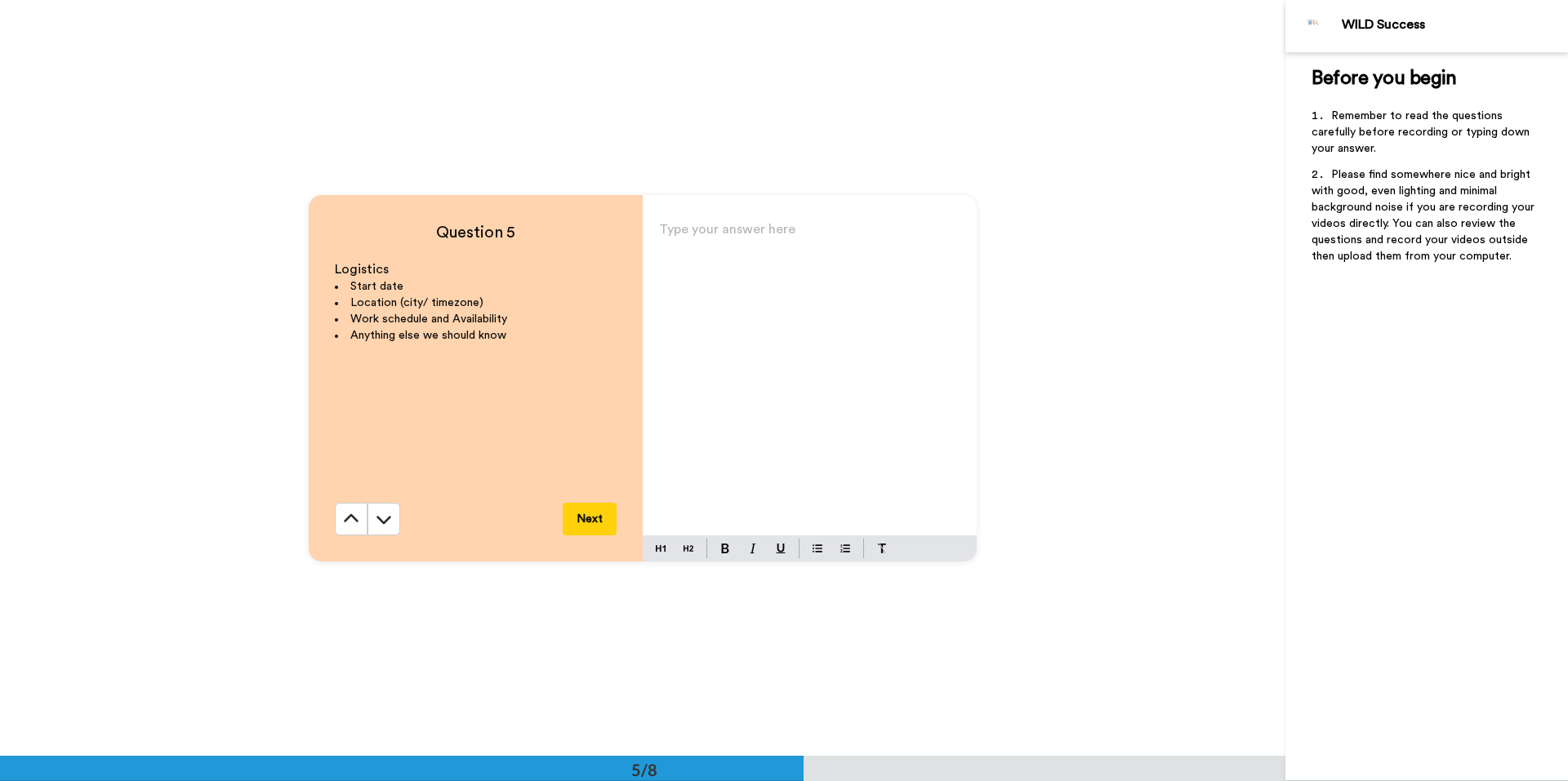
scroll to position [3024, 0]
click at [693, 224] on p "Type your answer here ﻿" at bounding box center [809, 235] width 302 height 23
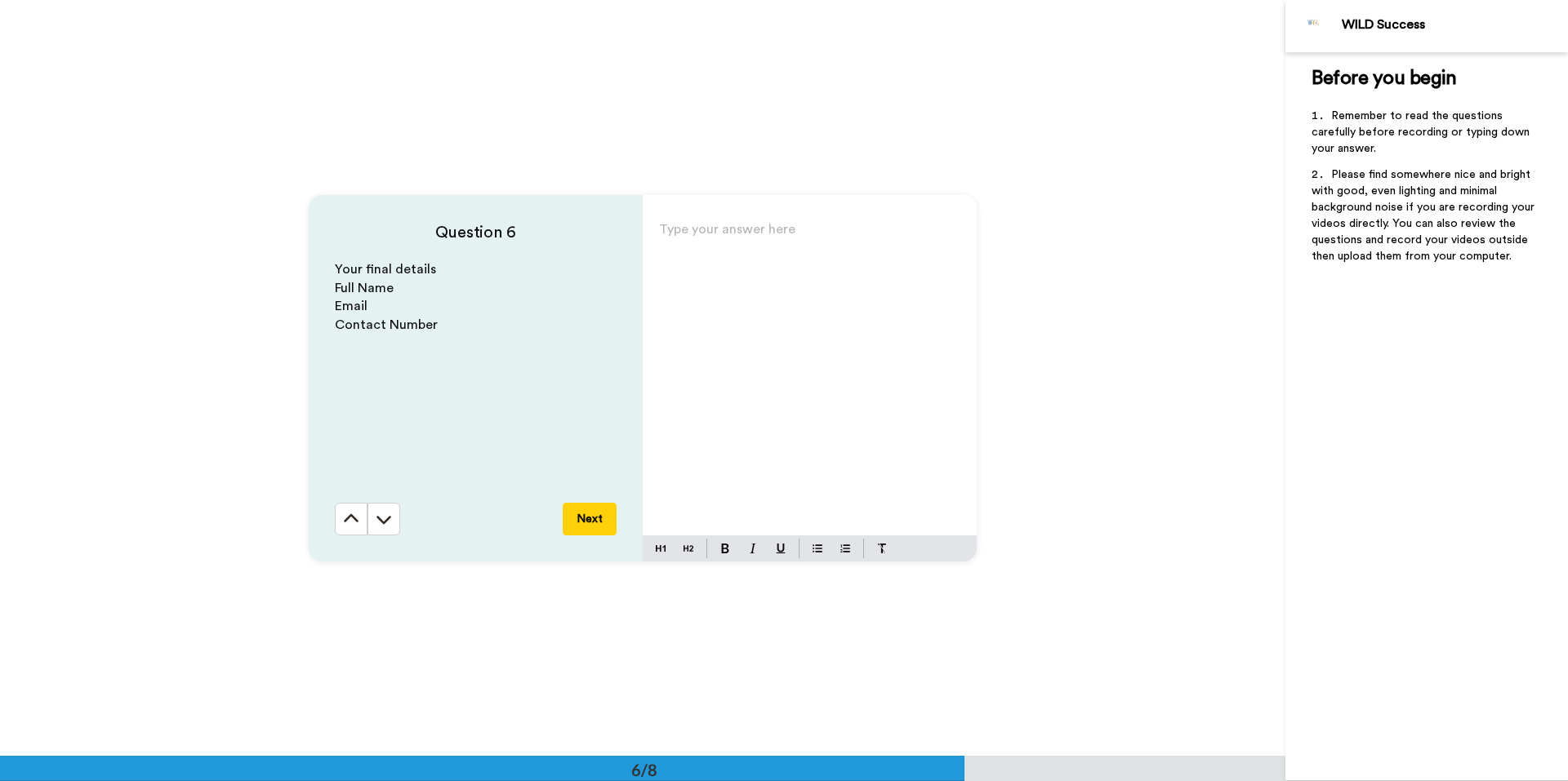
scroll to position [3780, 0]
click at [346, 515] on icon at bounding box center [351, 517] width 15 height 8
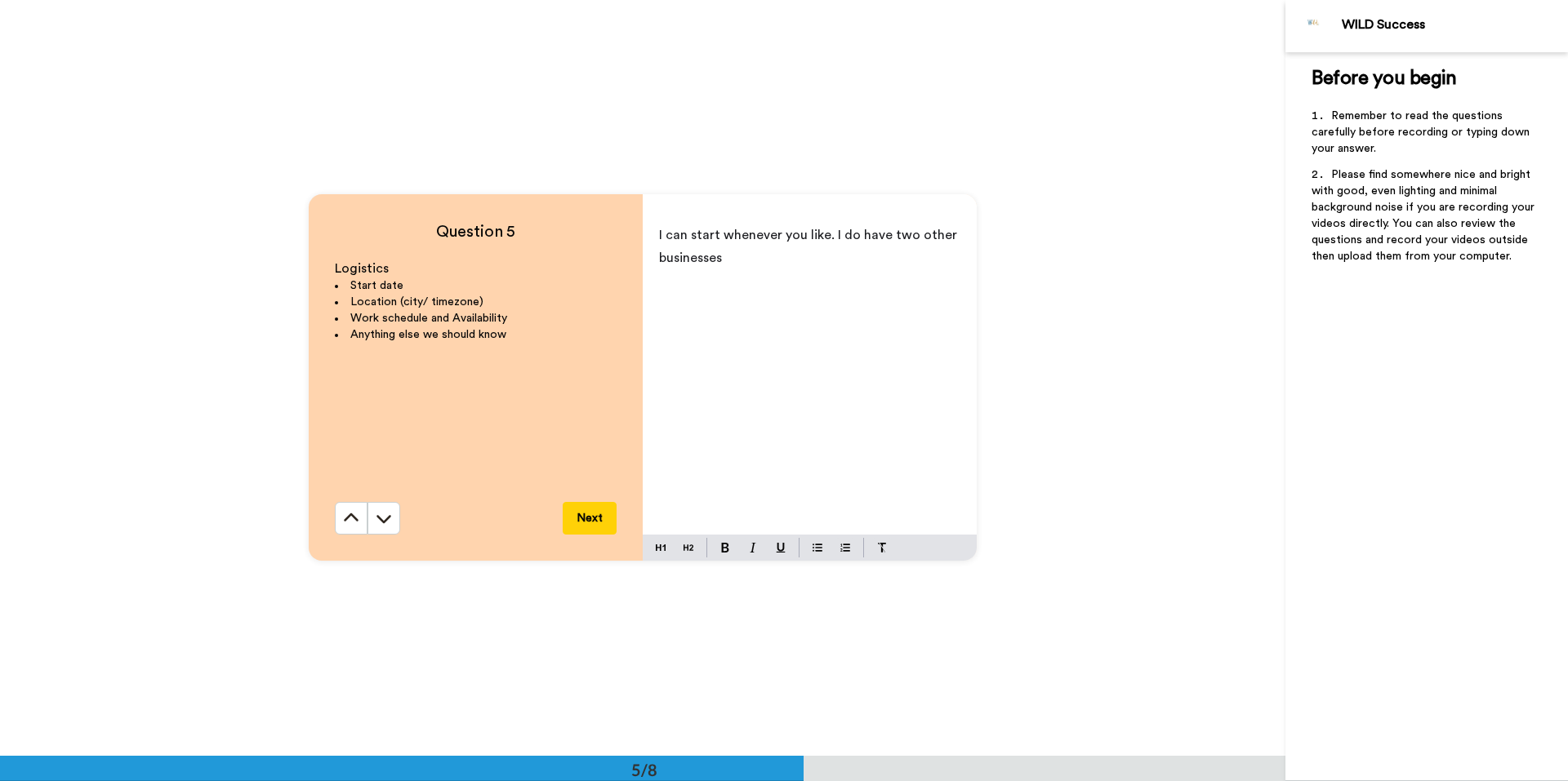
scroll to position [3024, 0]
click at [755, 256] on p "I can start whenever you like. I do have two other businesses" at bounding box center [809, 246] width 302 height 46
click at [829, 231] on span "I can start whenever you like. I do have two other businesses that I run at the…" at bounding box center [809, 246] width 302 height 36
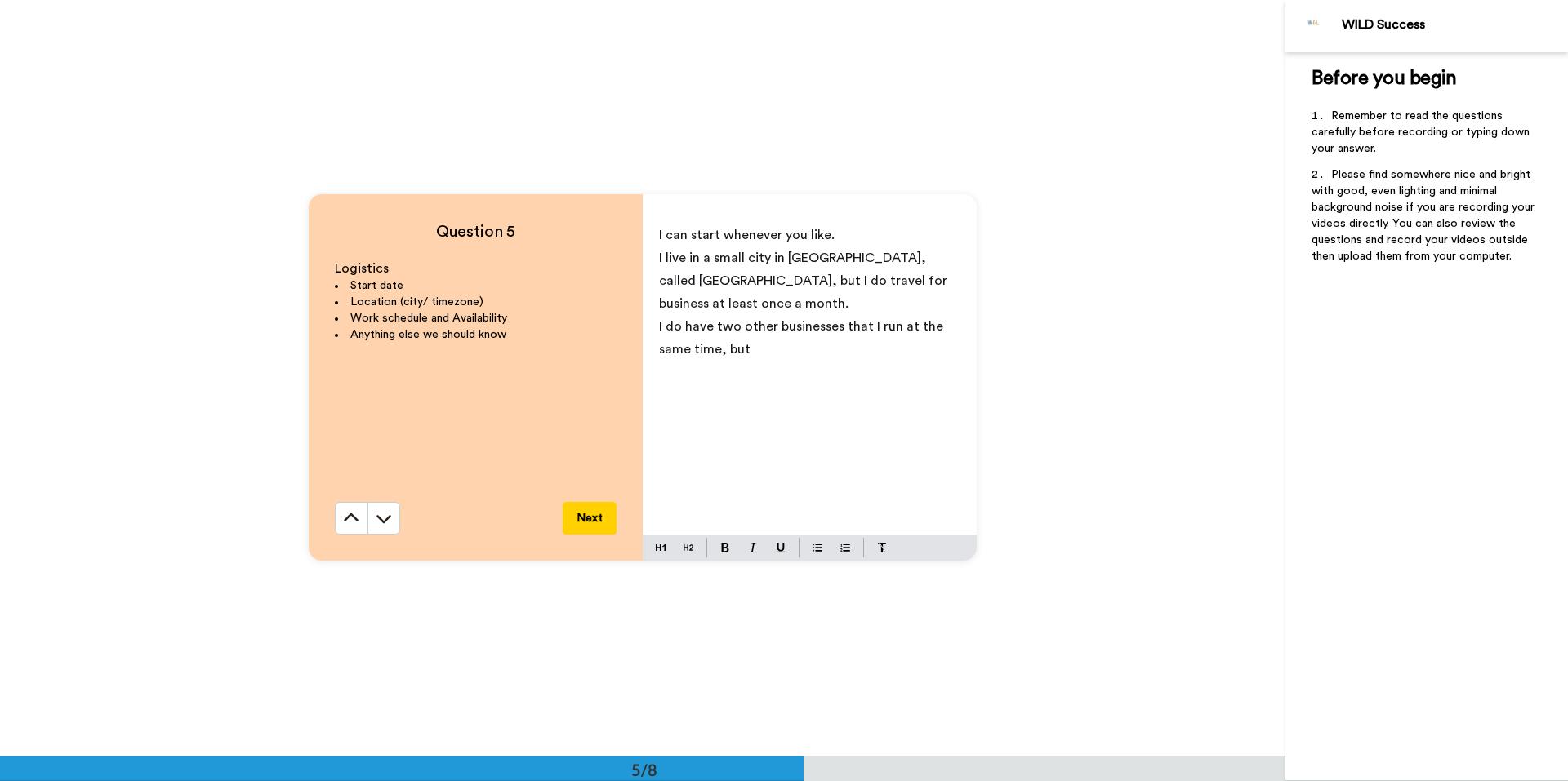
click at [776, 324] on p "I do have two other businesses that I run at the same time, but" at bounding box center [809, 337] width 302 height 46
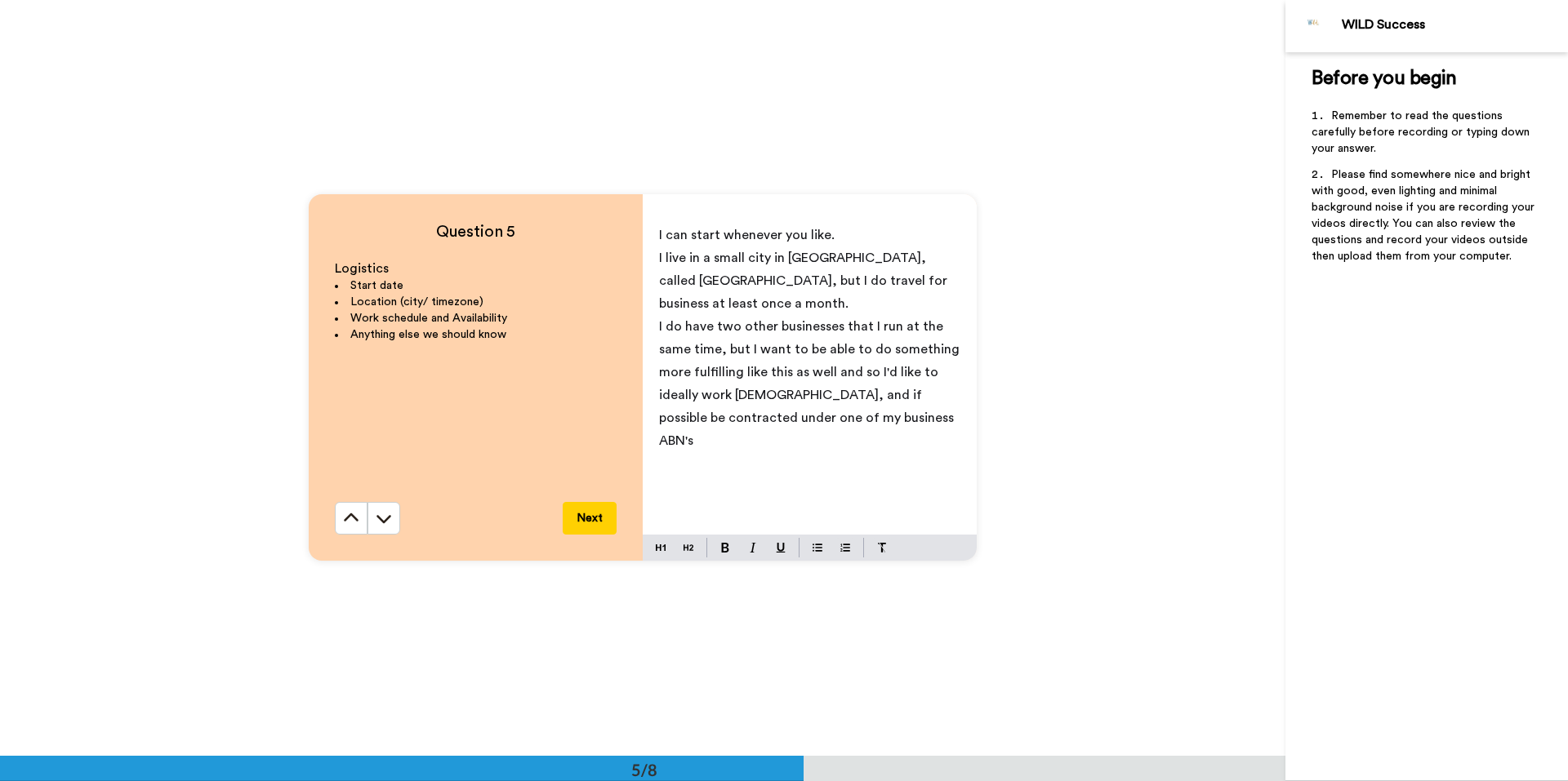
click at [869, 397] on span "I do have two other businesses that I run at the same time, but I want to be ab…" at bounding box center [810, 383] width 303 height 127
click at [945, 399] on p "I do have two other businesses that I run at the same time, but I want to be ab…" at bounding box center [809, 383] width 302 height 137
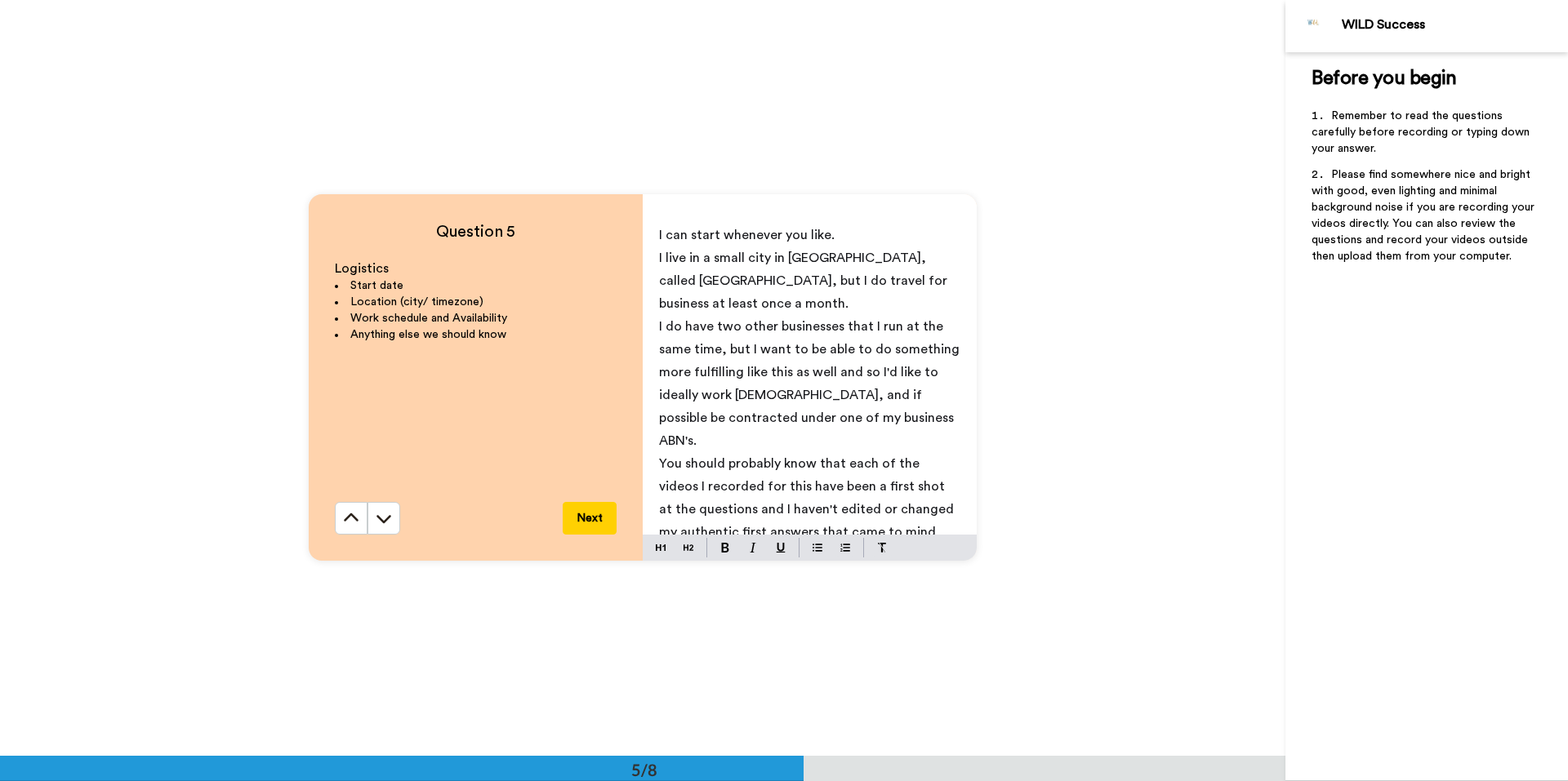
click at [923, 486] on p "You should probably know that each of the videos I recorded for this have been …" at bounding box center [809, 498] width 302 height 91
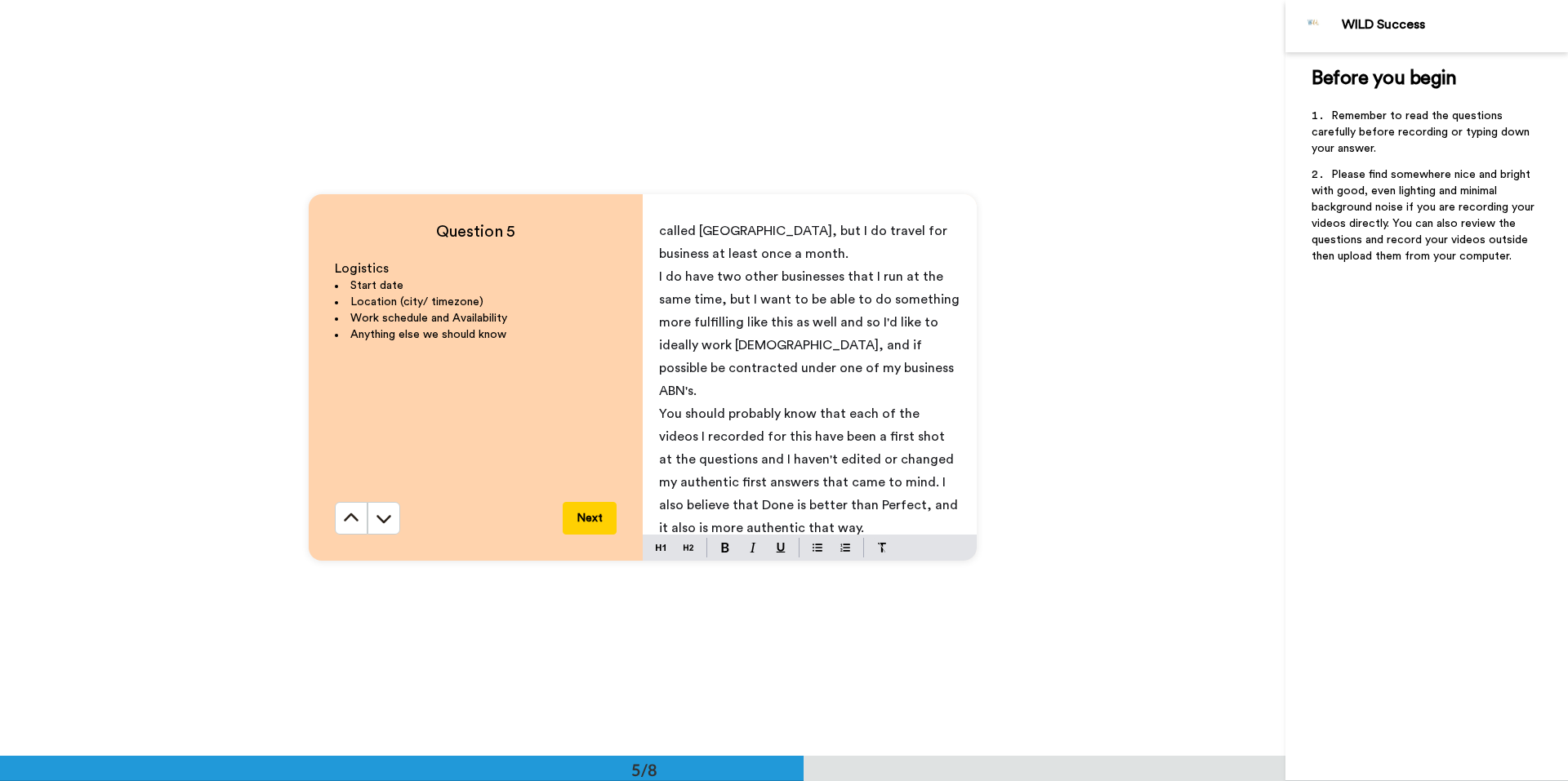
scroll to position [84, 0]
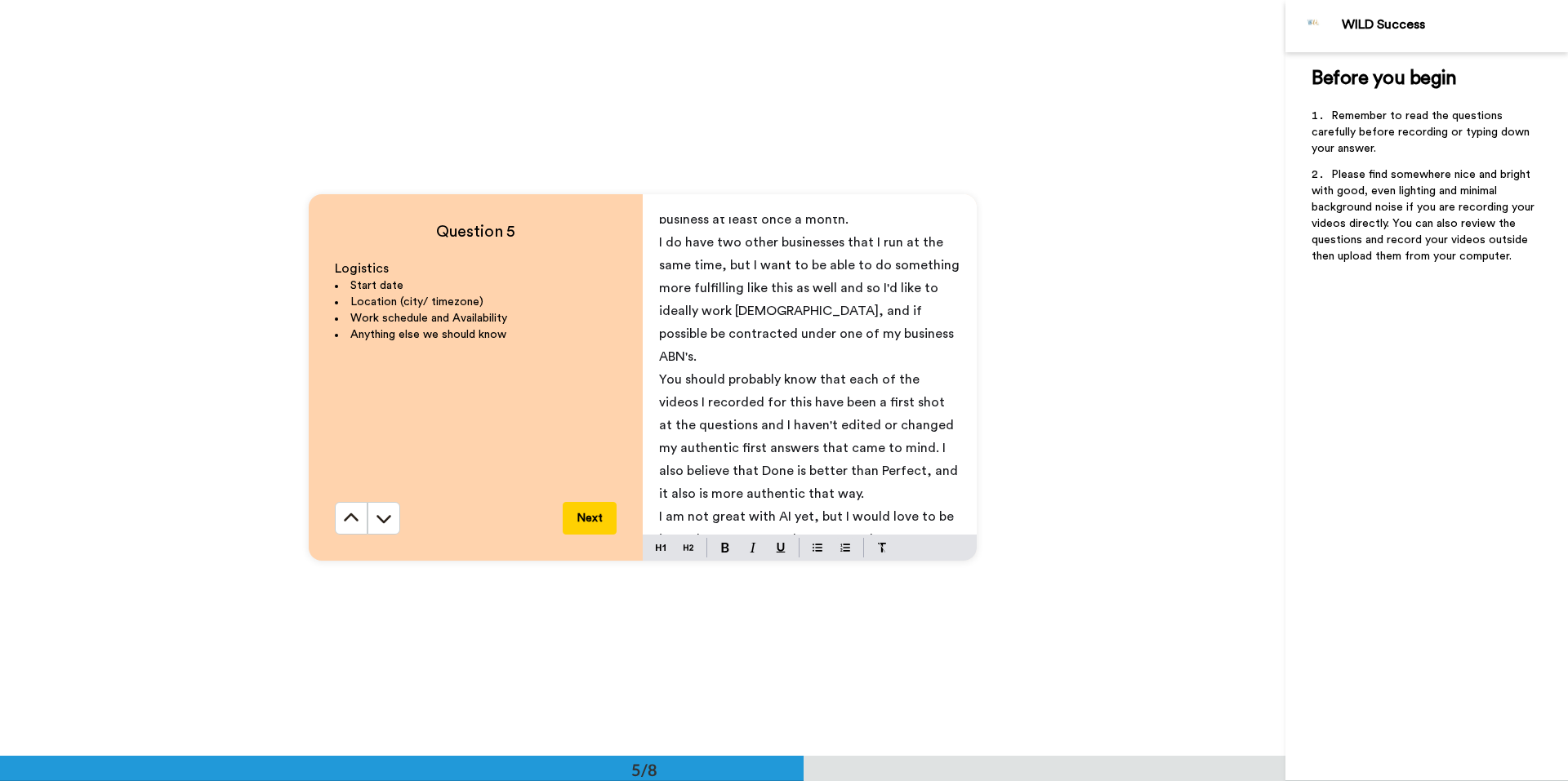
click at [653, 469] on div "I can start whenever you like. I live in a small city in [GEOGRAPHIC_DATA], cal…" at bounding box center [809, 376] width 334 height 317
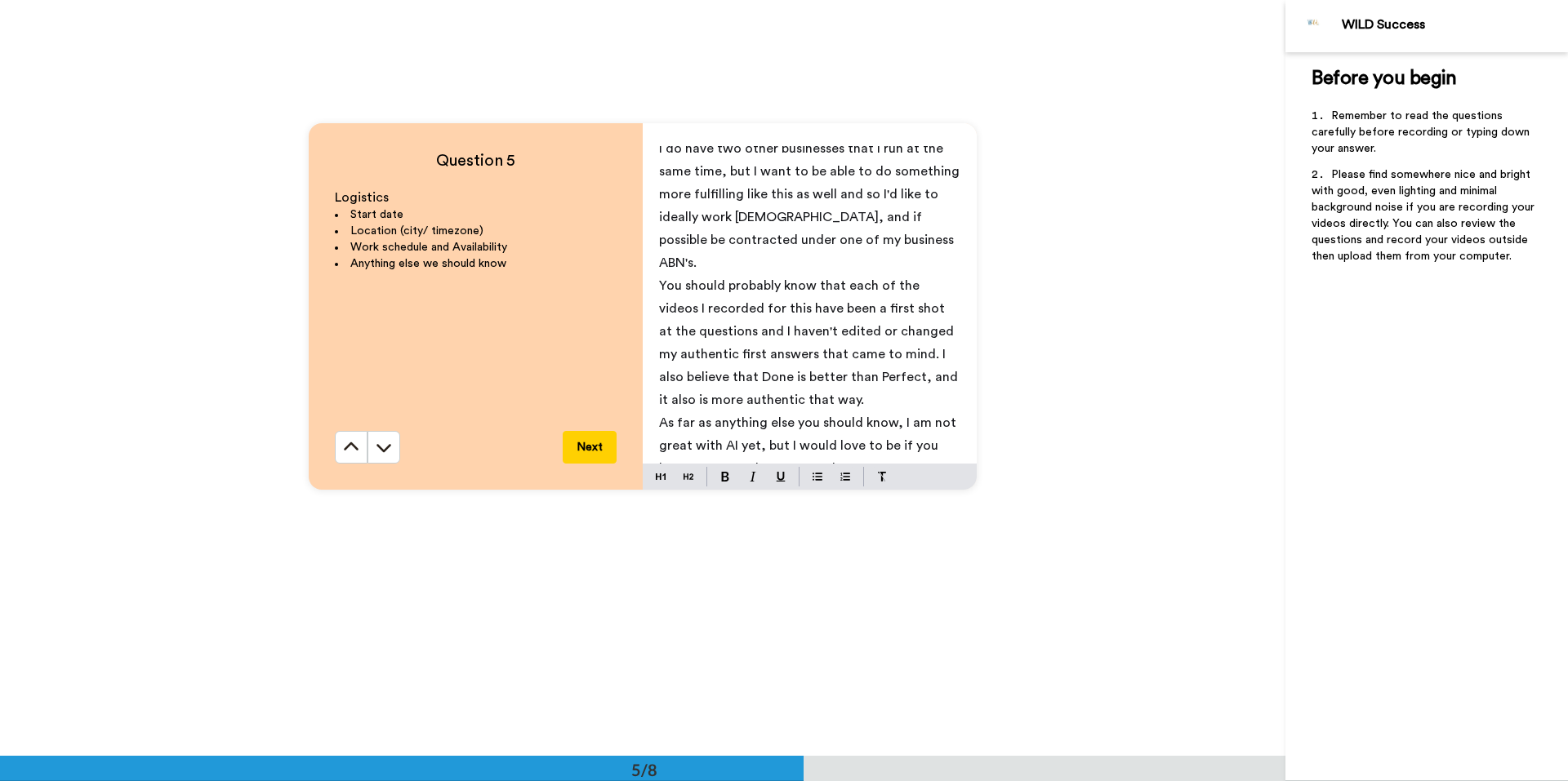
scroll to position [3187, 0]
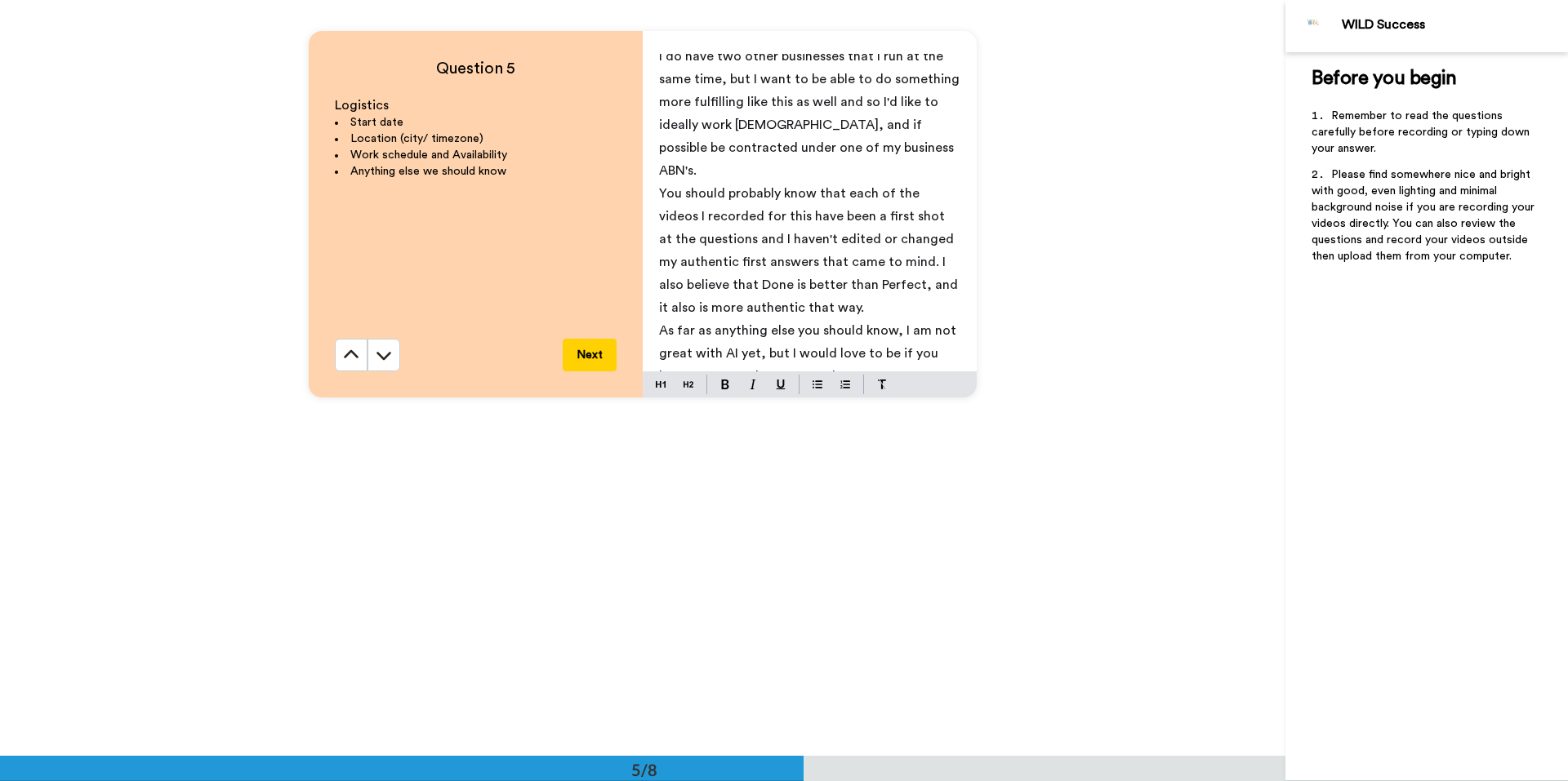
click at [898, 387] on p "And... I also am expecting my first child" at bounding box center [809, 399] width 302 height 23
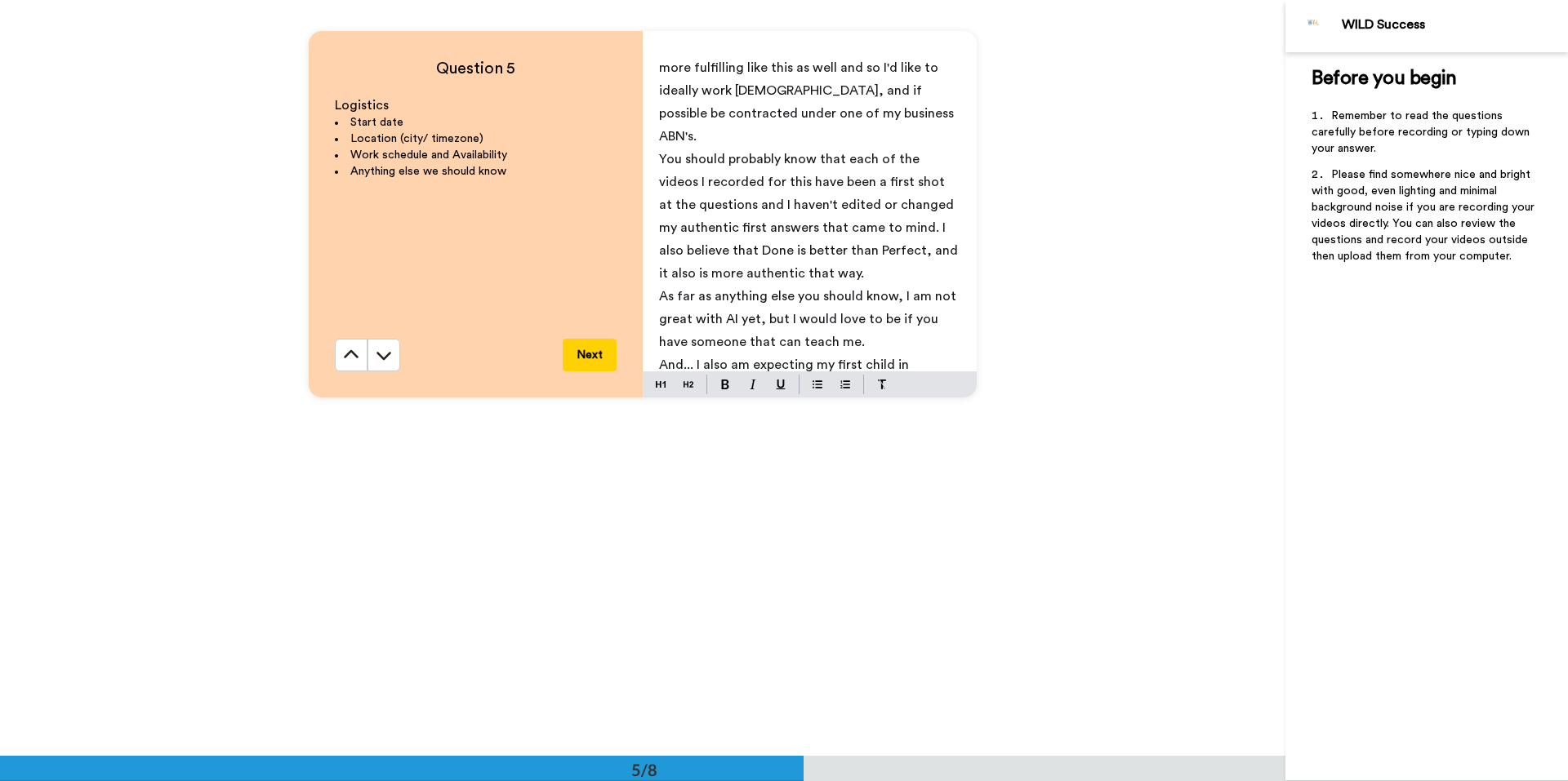
scroll to position [164, 0]
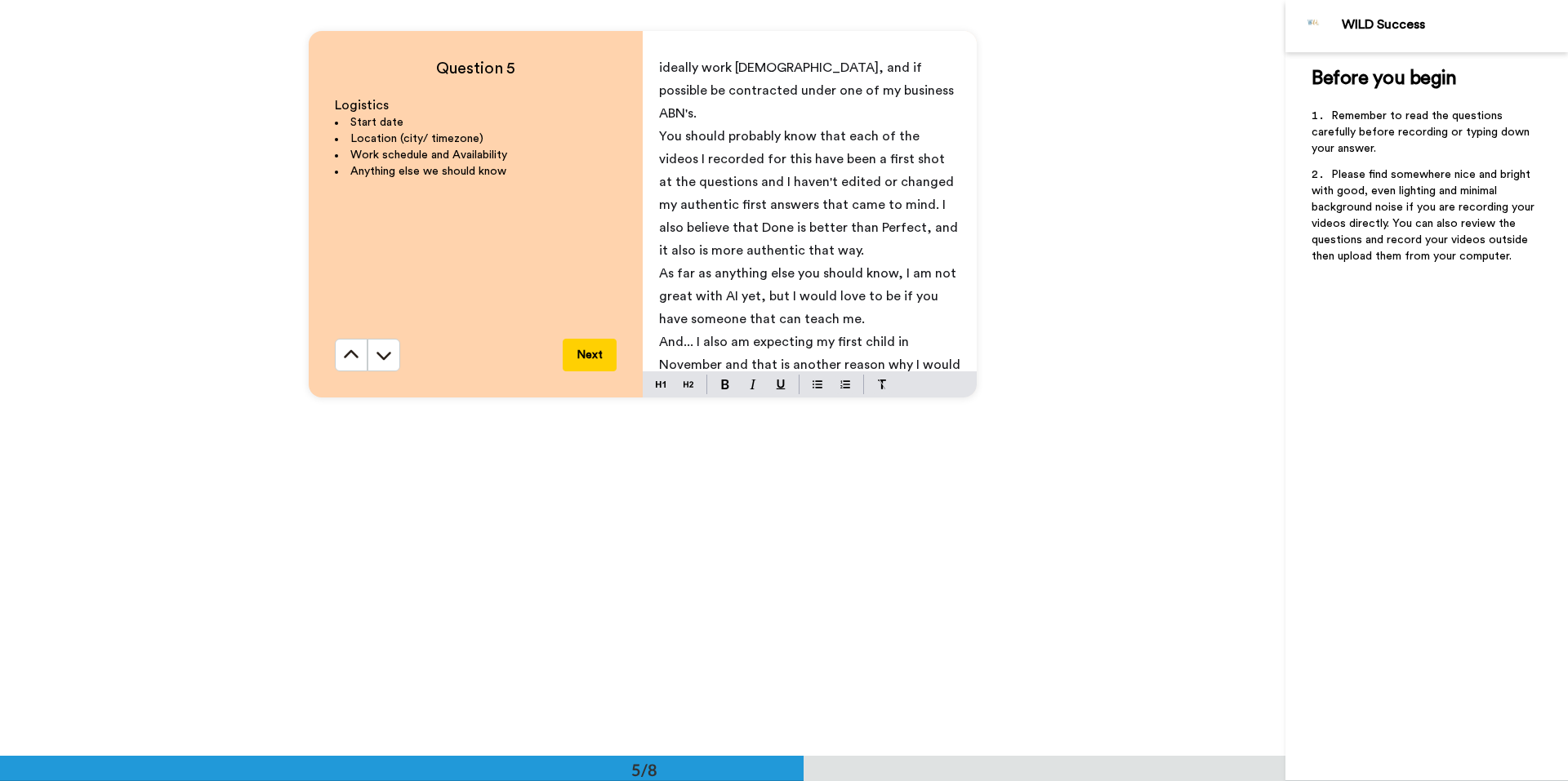
click at [744, 363] on span "And... I also am expecting my first child in November and that is another reaso…" at bounding box center [810, 376] width 304 height 82
click at [935, 361] on p "And... I also am expecting my first child in November and that is another reaso…" at bounding box center [809, 376] width 302 height 91
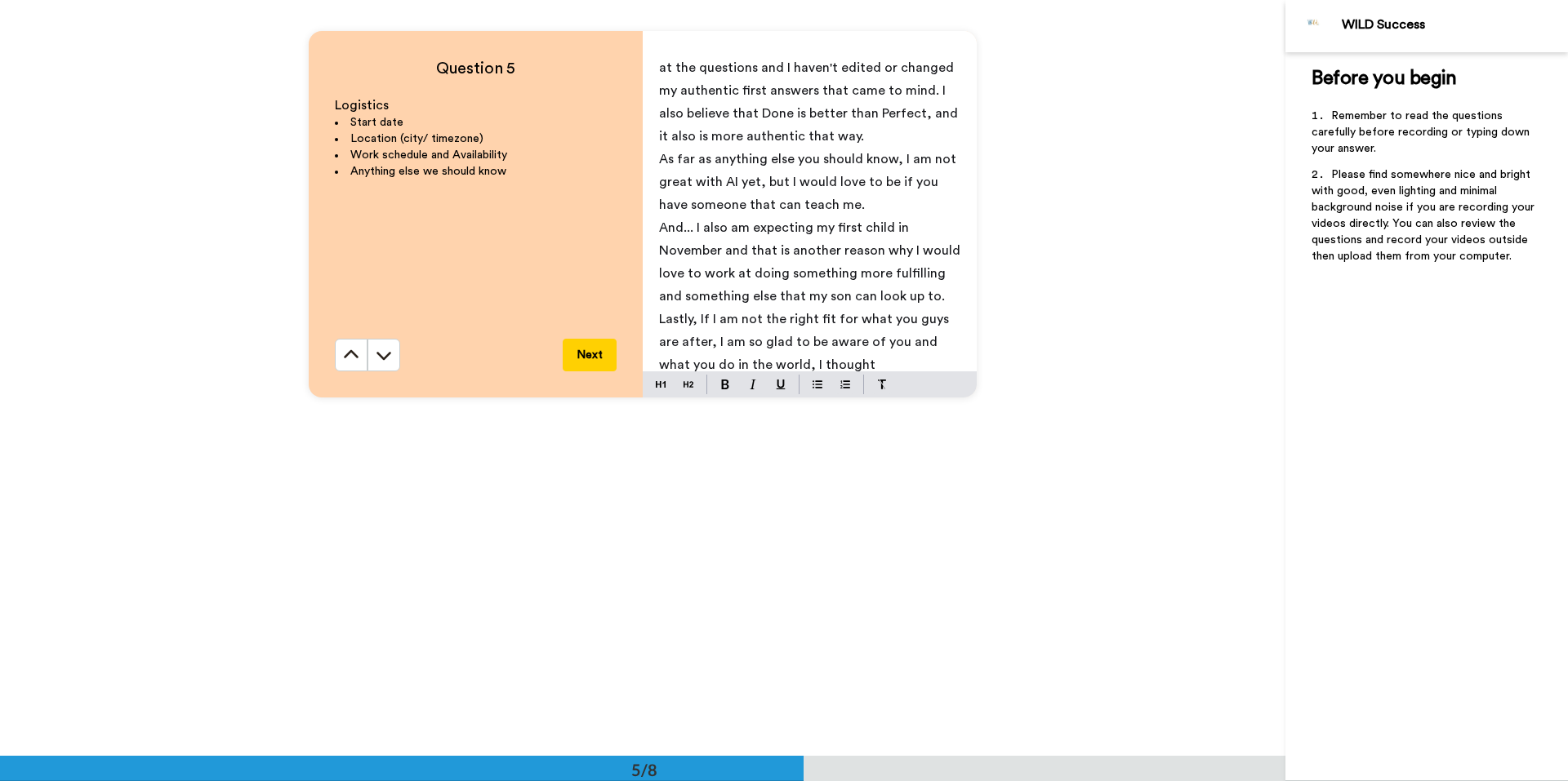
scroll to position [302, 0]
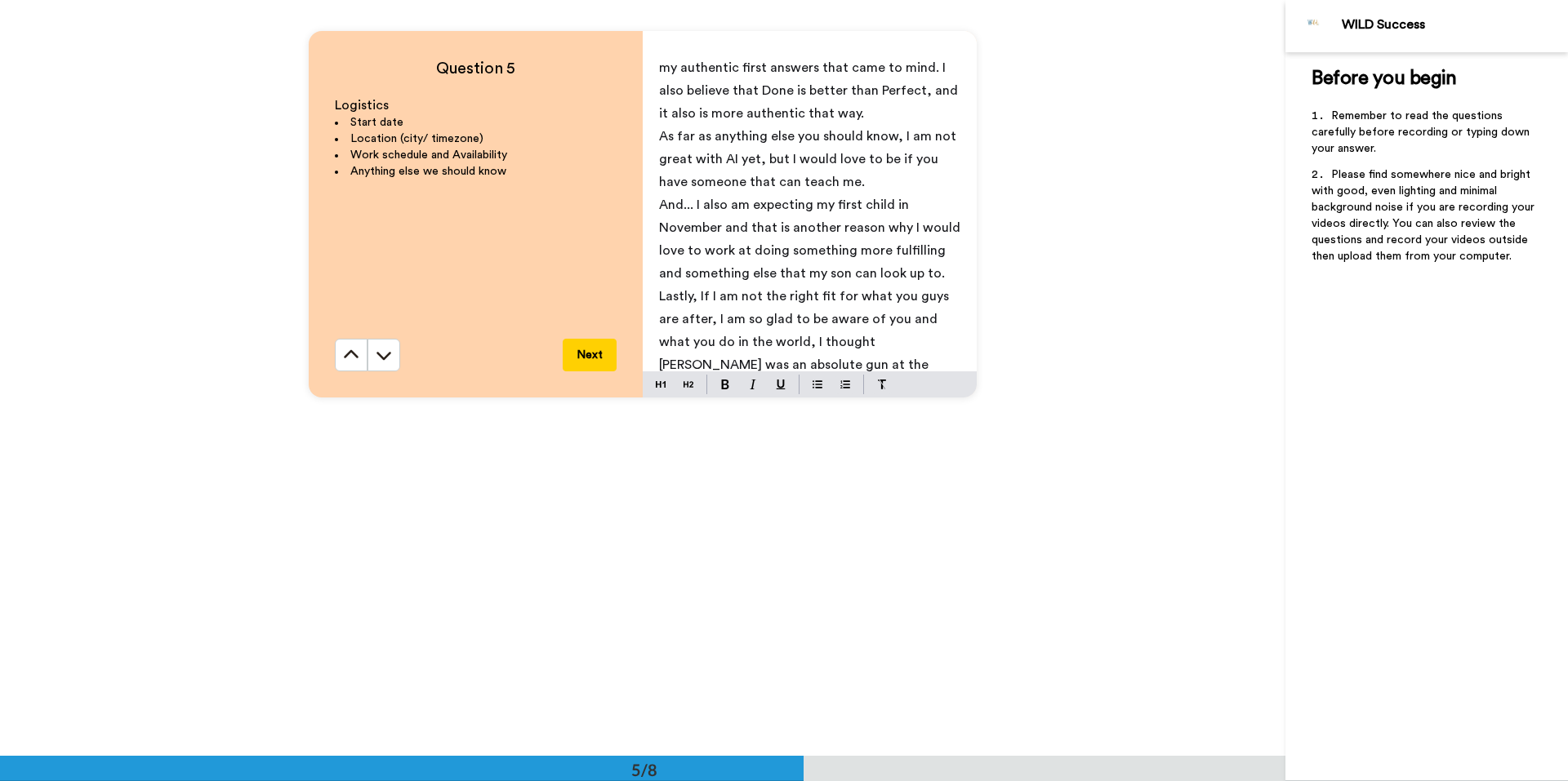
click at [940, 229] on p "And... I also am expecting my first child in November and that is another reaso…" at bounding box center [809, 239] width 302 height 91
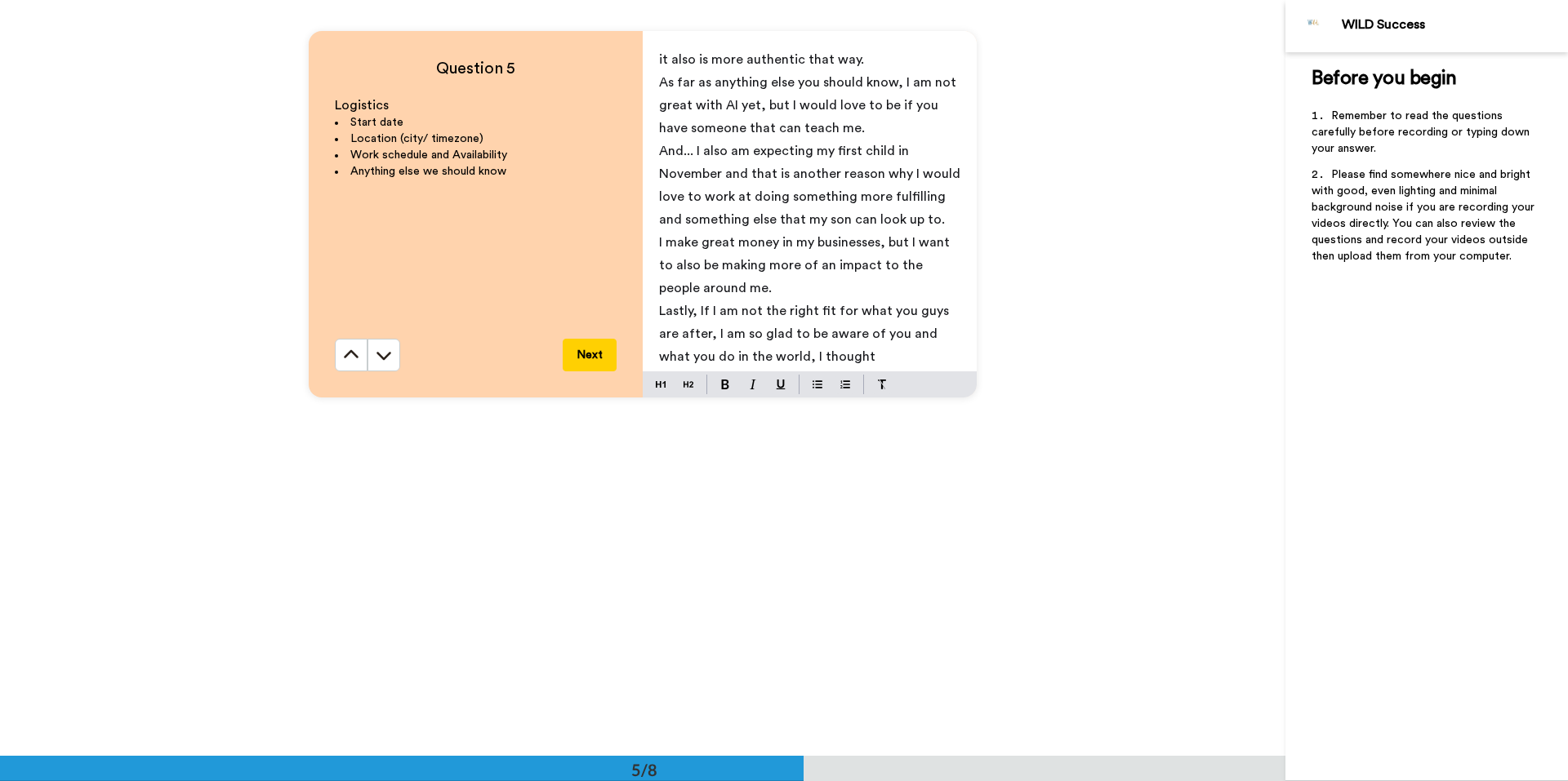
scroll to position [381, 0]
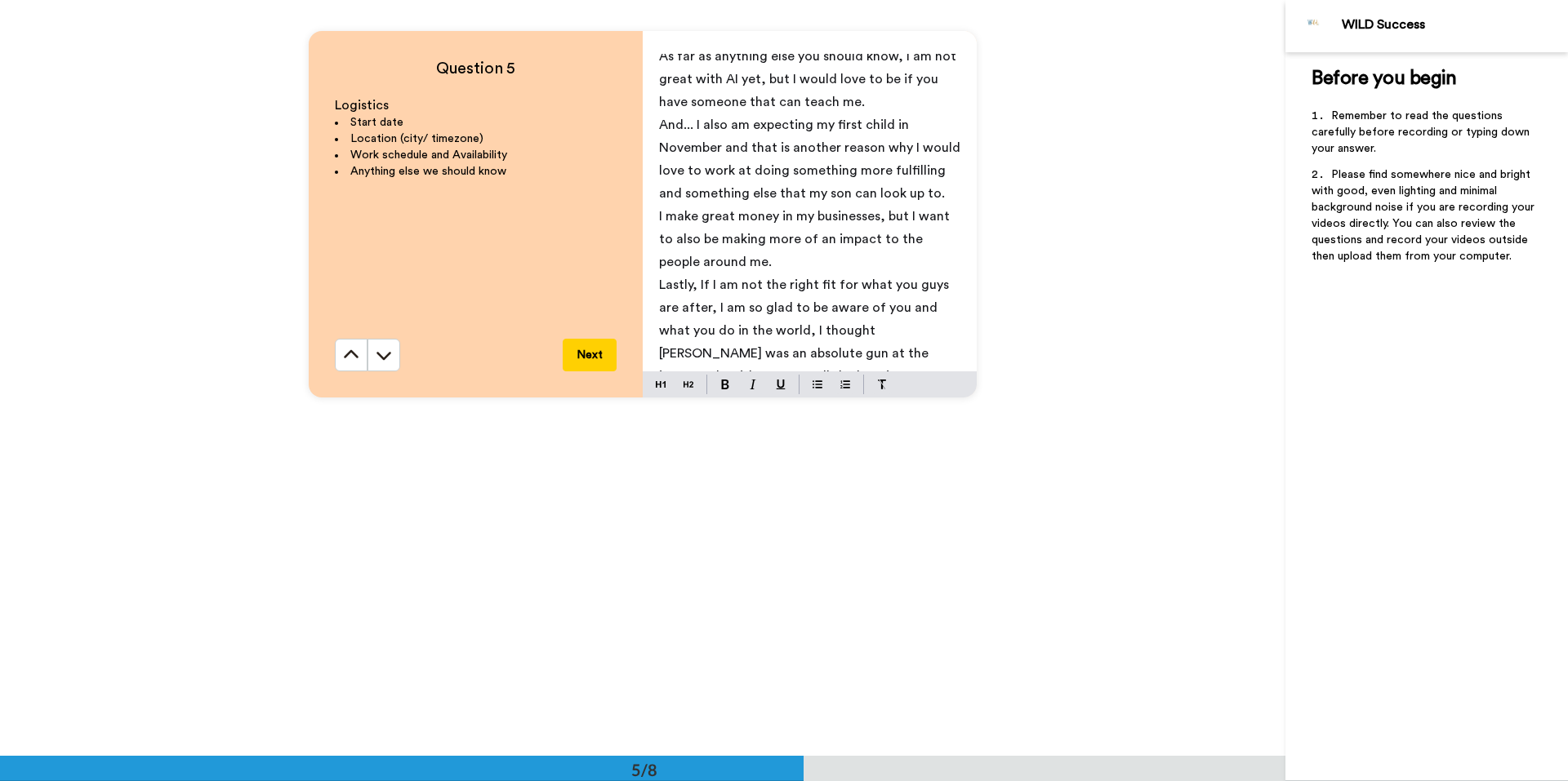
click at [809, 355] on p "Lastly, If I am not the right fit for what you guys are after, I am so glad to …" at bounding box center [809, 342] width 302 height 137
click at [589, 356] on button "Next" at bounding box center [588, 354] width 53 height 32
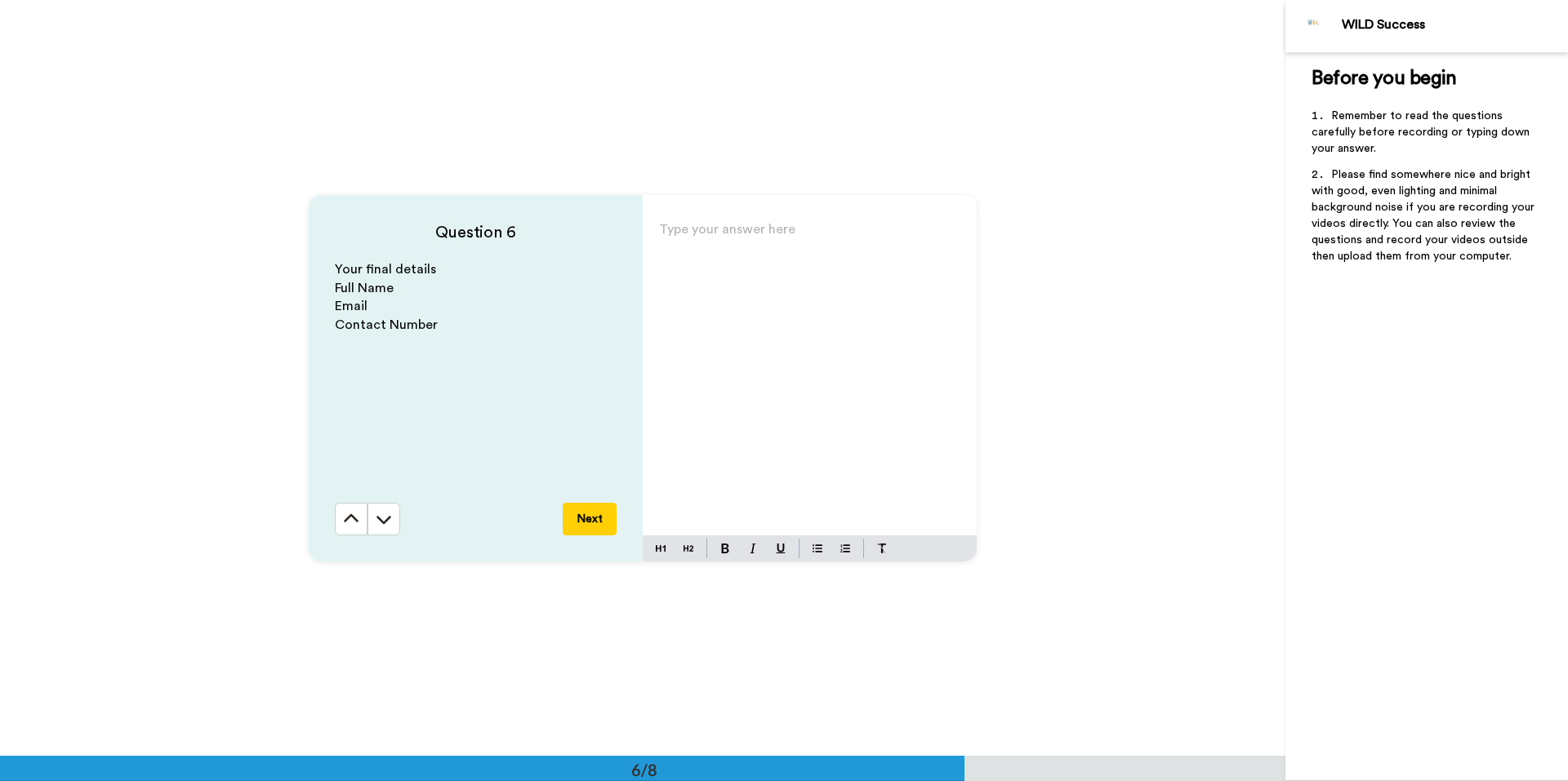
scroll to position [3780, 0]
click at [728, 267] on div "Type your answer here ﻿" at bounding box center [809, 376] width 334 height 317
click at [583, 519] on button "Next" at bounding box center [588, 518] width 53 height 32
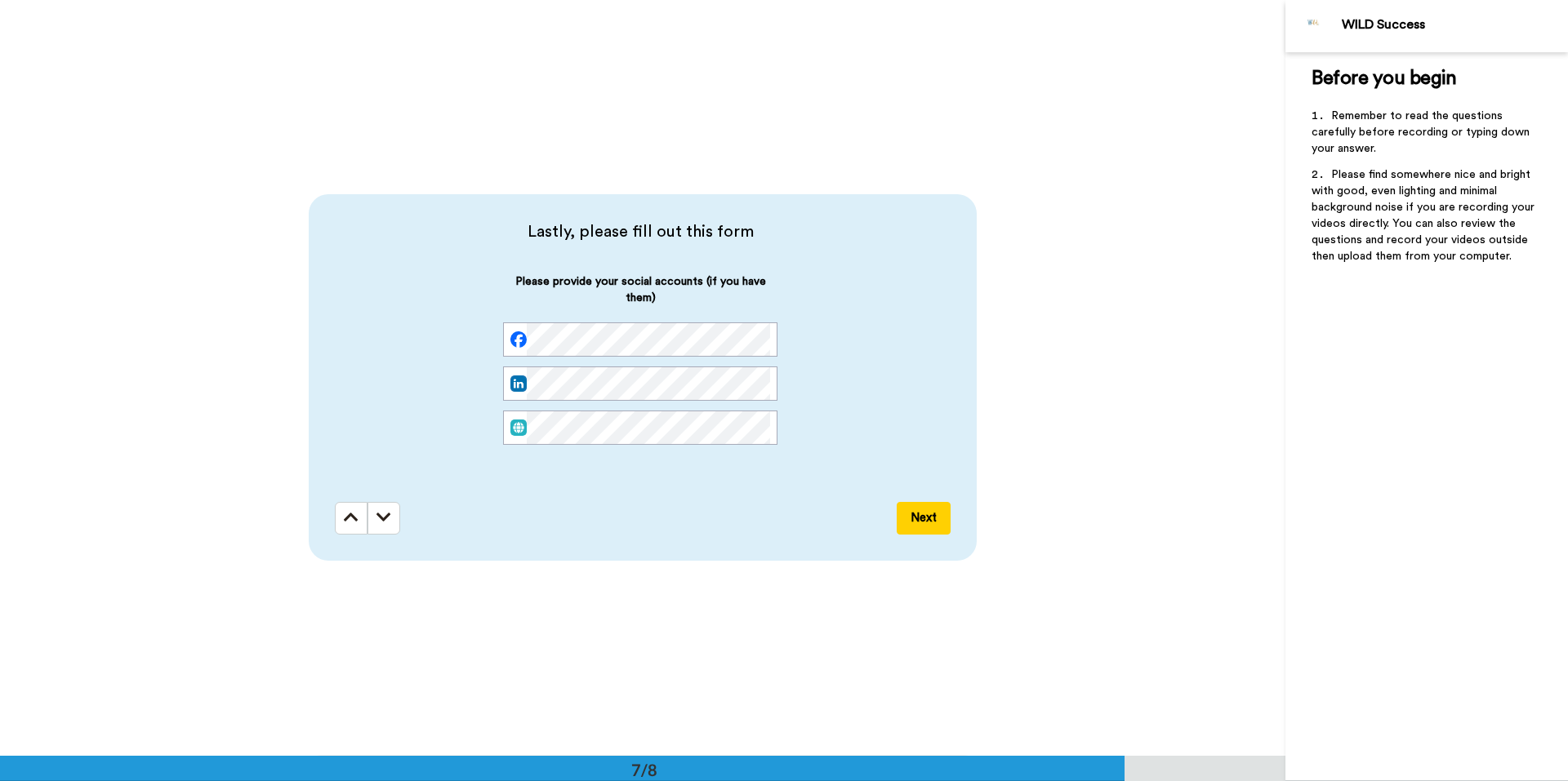
scroll to position [0, 71]
click at [930, 522] on button "Next" at bounding box center [923, 518] width 53 height 32
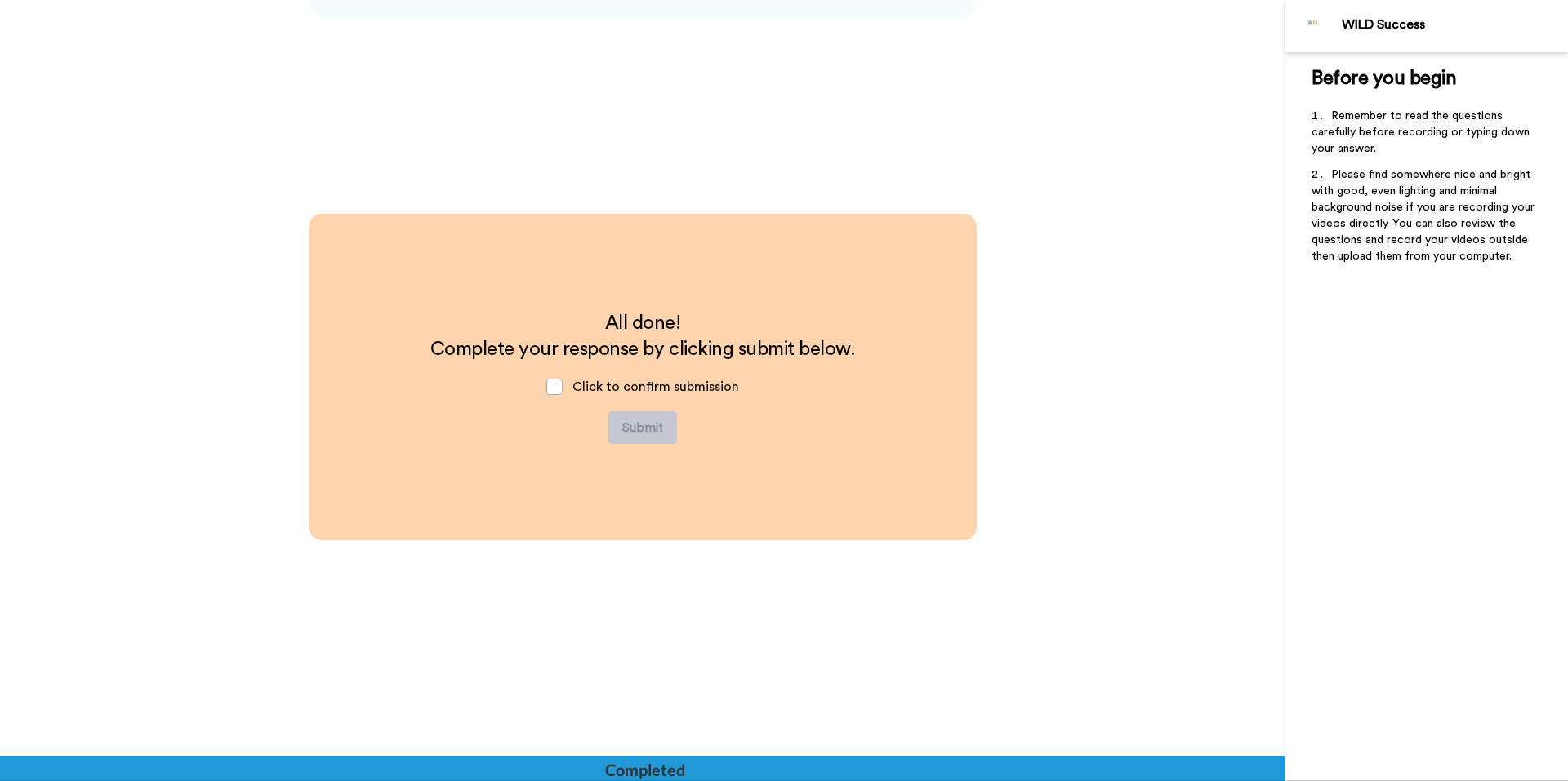
scroll to position [5076, 0]
click at [551, 388] on span at bounding box center [554, 387] width 17 height 17
click at [665, 431] on button "Submit" at bounding box center [643, 427] width 68 height 32
